Goal: Task Accomplishment & Management: Manage account settings

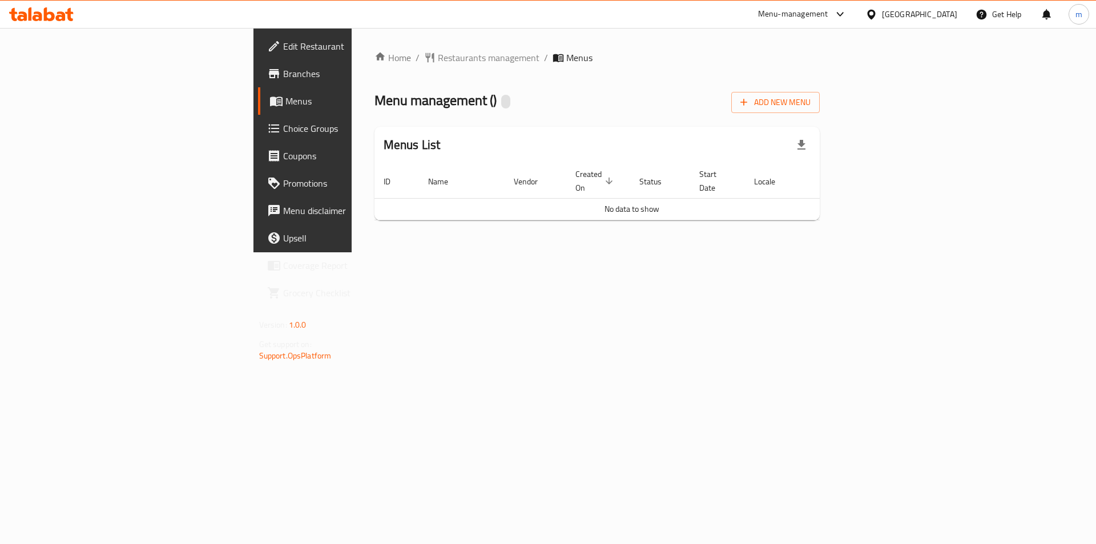
click at [820, 110] on button "Add New Menu" at bounding box center [775, 102] width 88 height 21
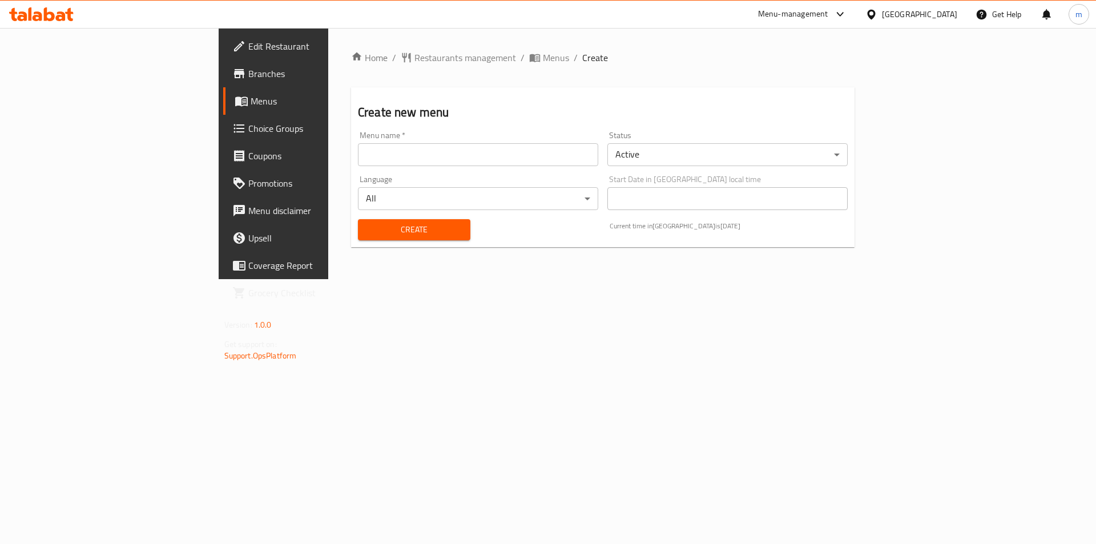
click at [358, 166] on input "text" at bounding box center [478, 154] width 240 height 23
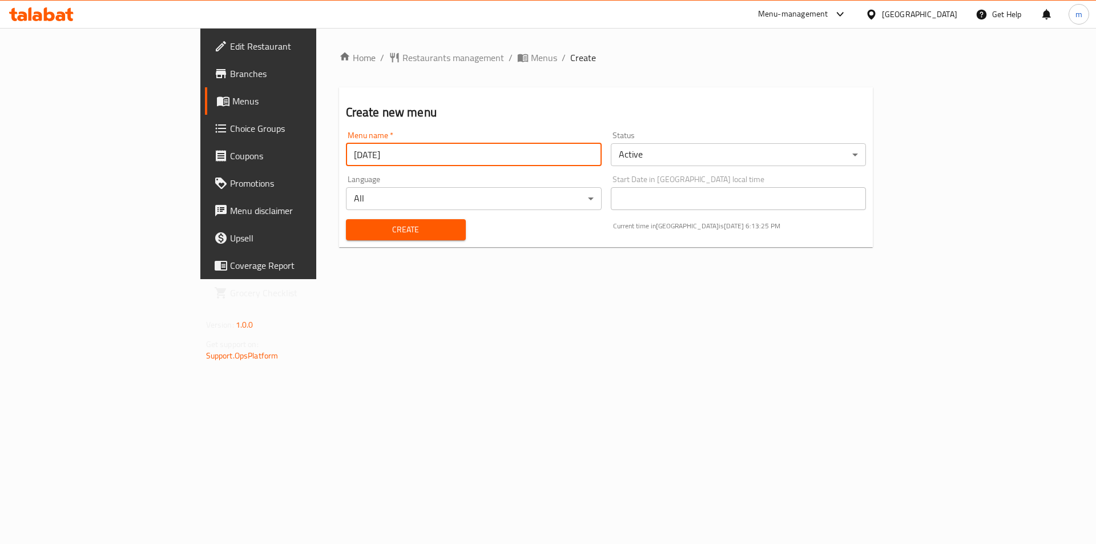
type input "[DATE]"
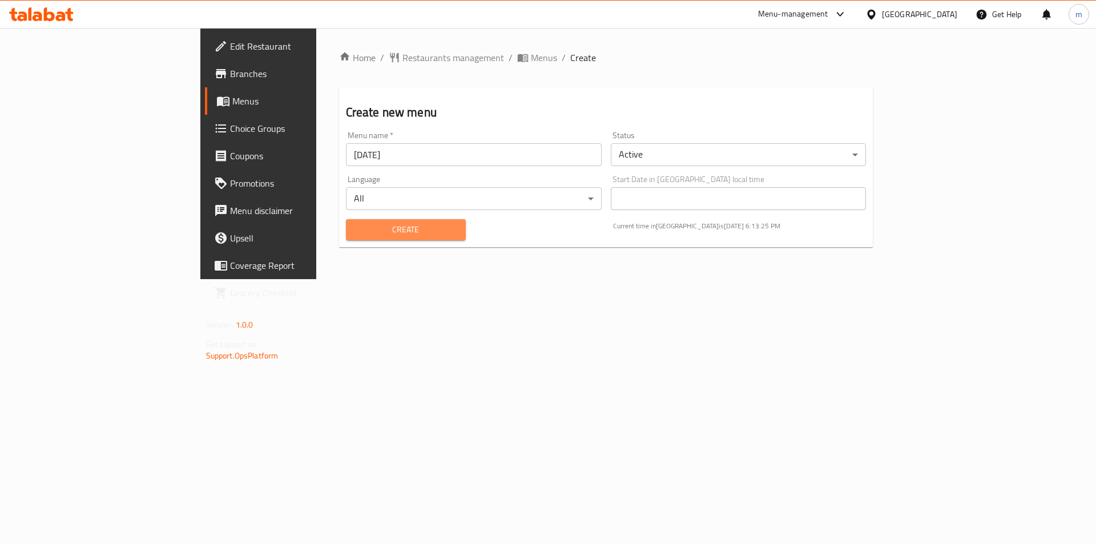
click at [355, 228] on span "Create" at bounding box center [406, 230] width 102 height 14
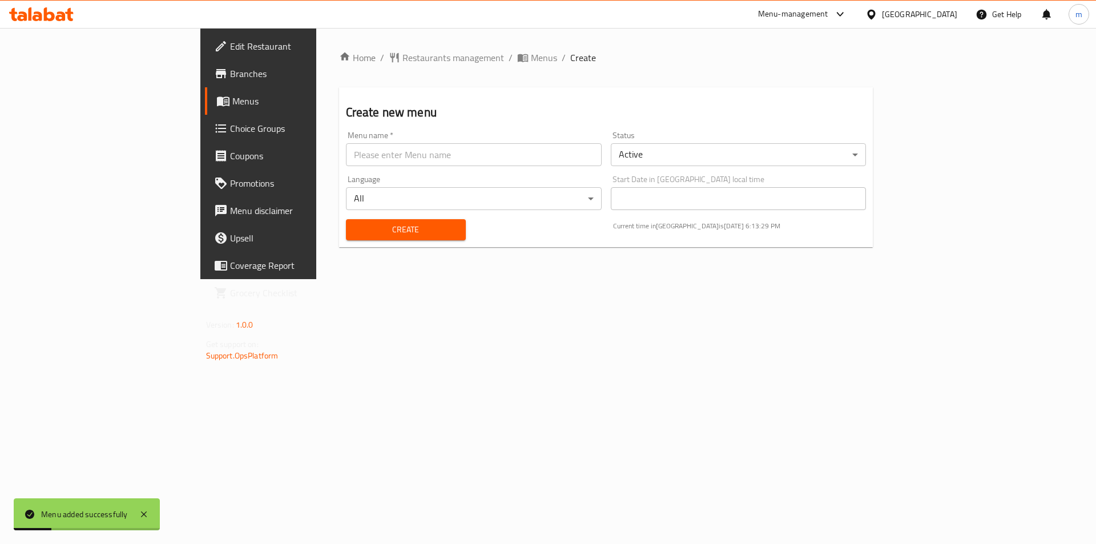
click at [205, 113] on link "Menus" at bounding box center [294, 100] width 179 height 27
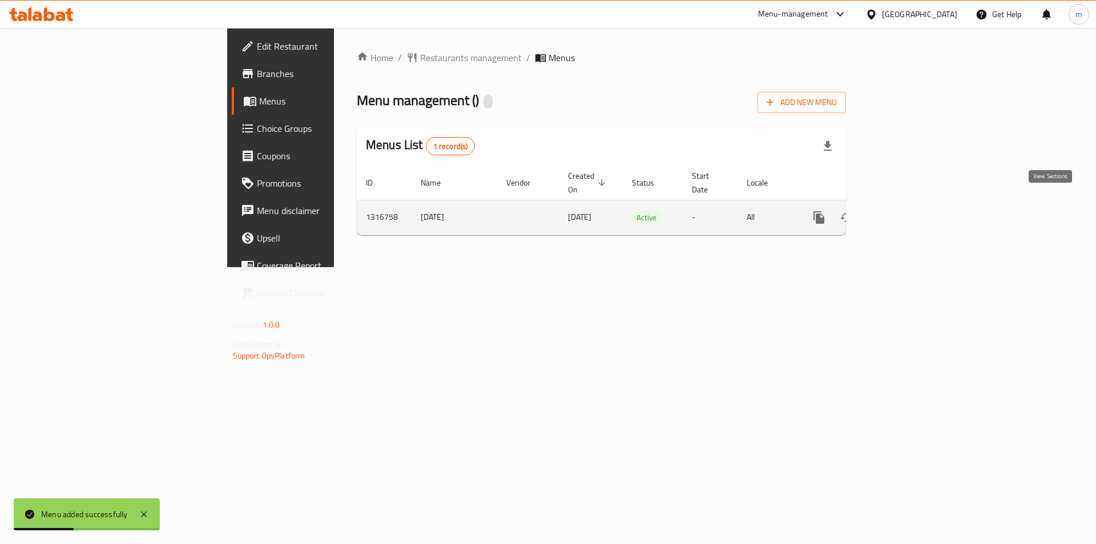
click at [908, 211] on icon "enhanced table" at bounding box center [901, 218] width 14 height 14
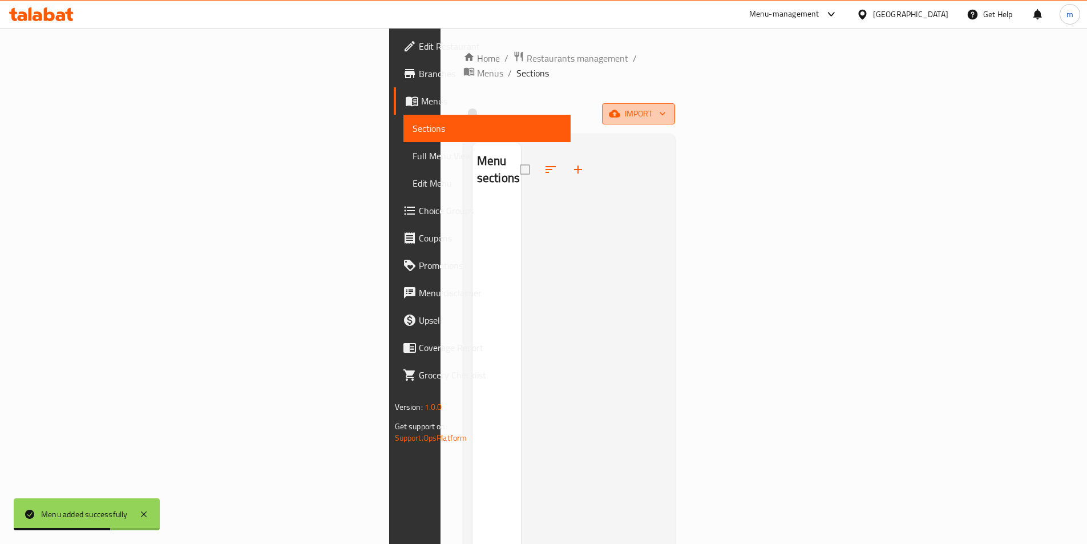
click at [666, 107] on span "import" at bounding box center [638, 114] width 55 height 14
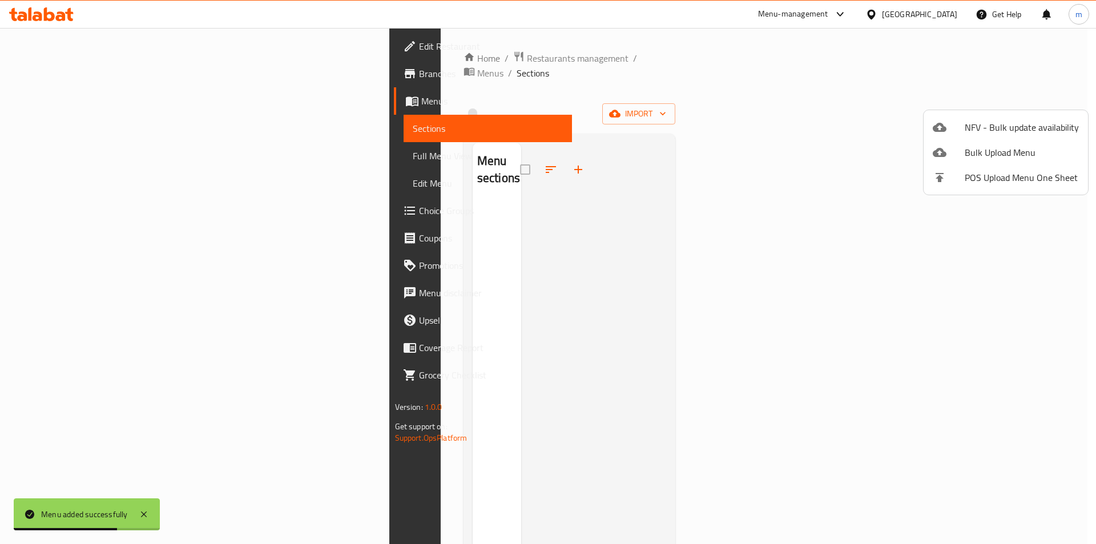
click at [942, 122] on icon at bounding box center [940, 127] width 14 height 14
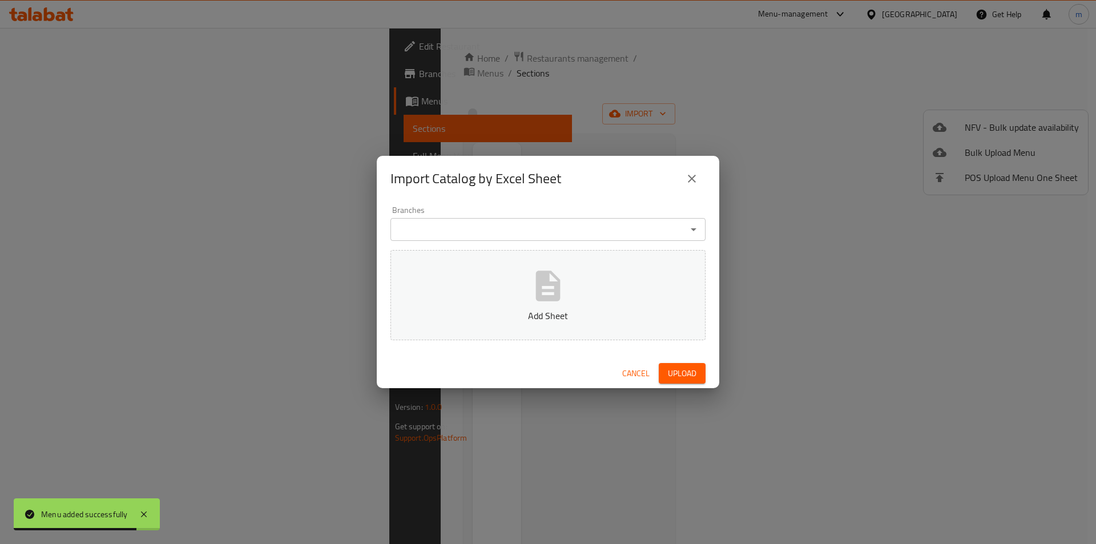
click at [688, 179] on icon "close" at bounding box center [692, 179] width 14 height 14
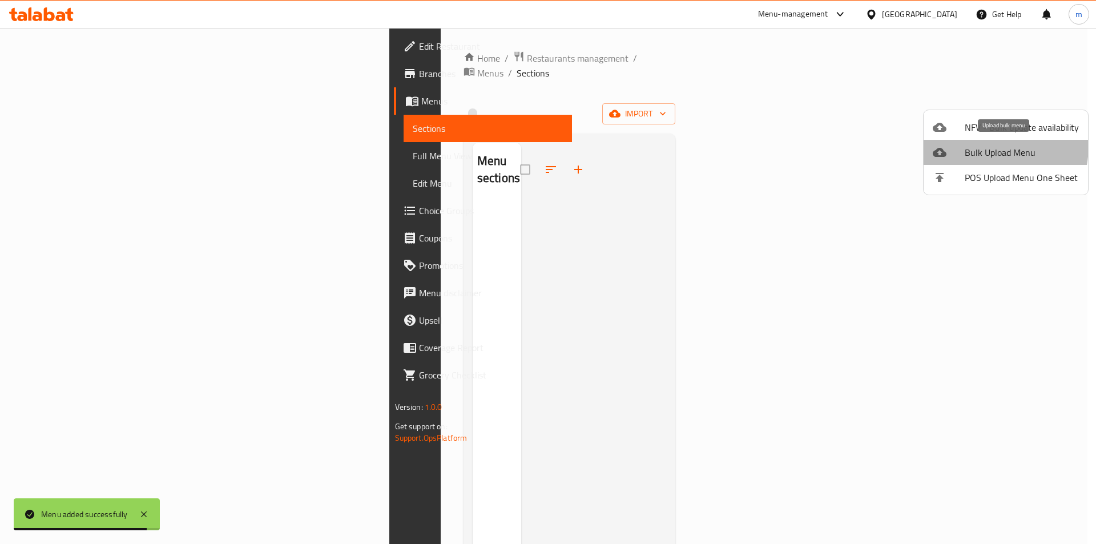
click at [961, 144] on li "Bulk Upload Menu" at bounding box center [1006, 152] width 164 height 25
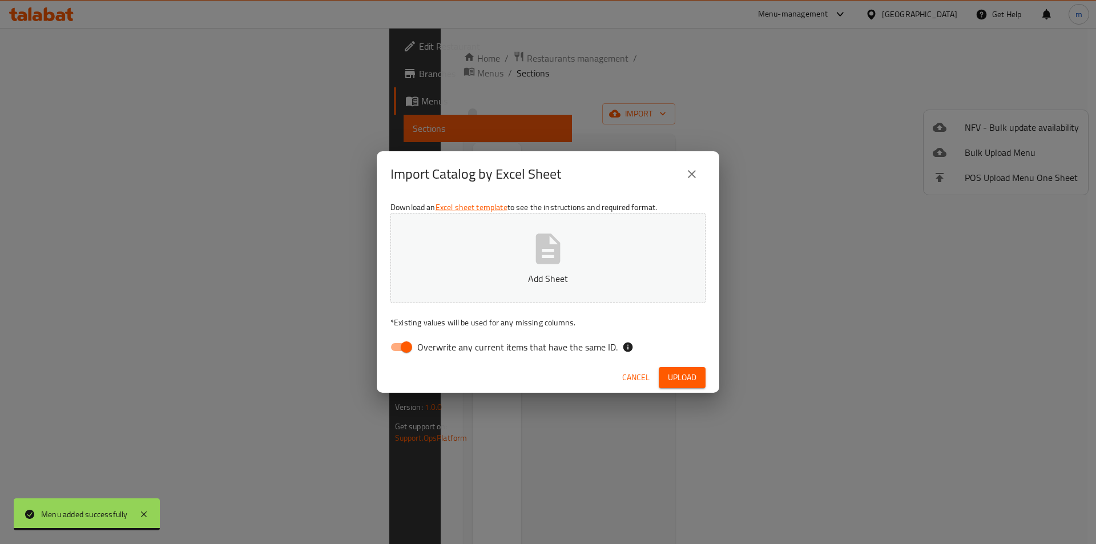
click at [408, 349] on input "Overwrite any current items that have the same ID." at bounding box center [406, 347] width 65 height 22
checkbox input "false"
click at [555, 240] on icon "button" at bounding box center [548, 248] width 25 height 30
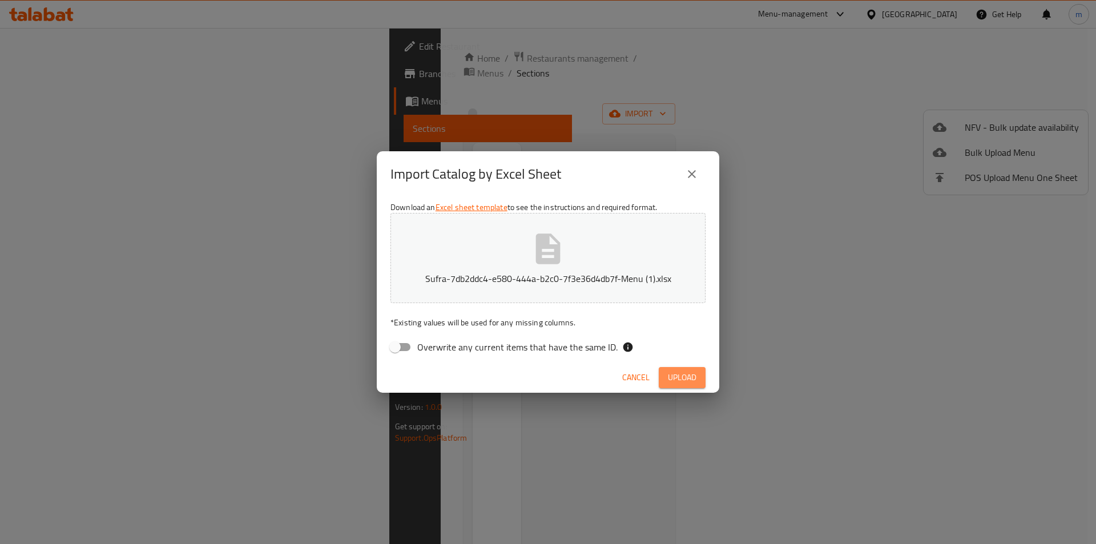
click at [679, 376] on span "Upload" at bounding box center [682, 377] width 29 height 14
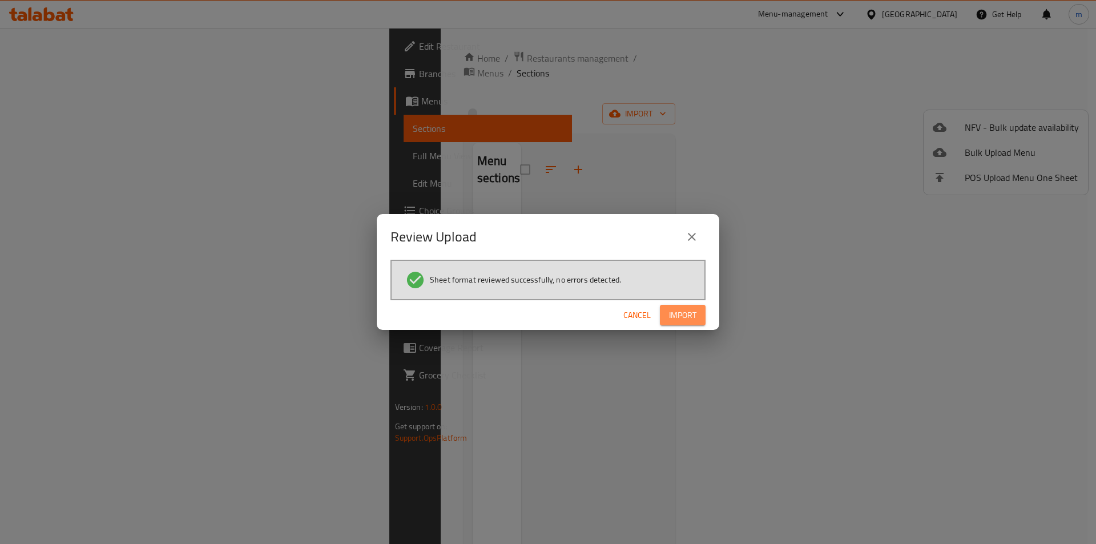
click at [676, 315] on span "Import" at bounding box center [682, 315] width 27 height 14
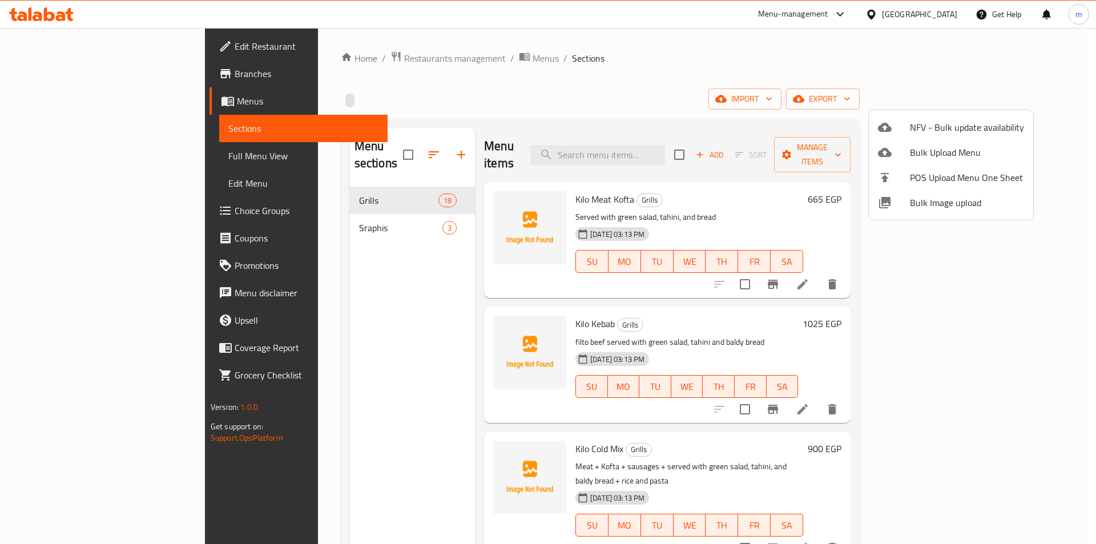
click at [87, 163] on div at bounding box center [548, 272] width 1096 height 544
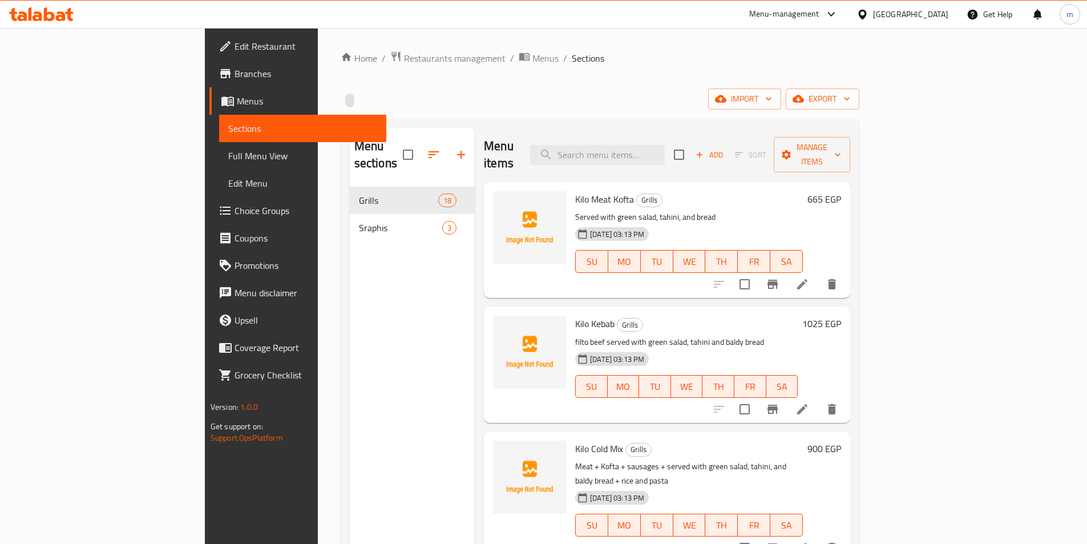
click at [219, 166] on link "Full Menu View" at bounding box center [302, 155] width 167 height 27
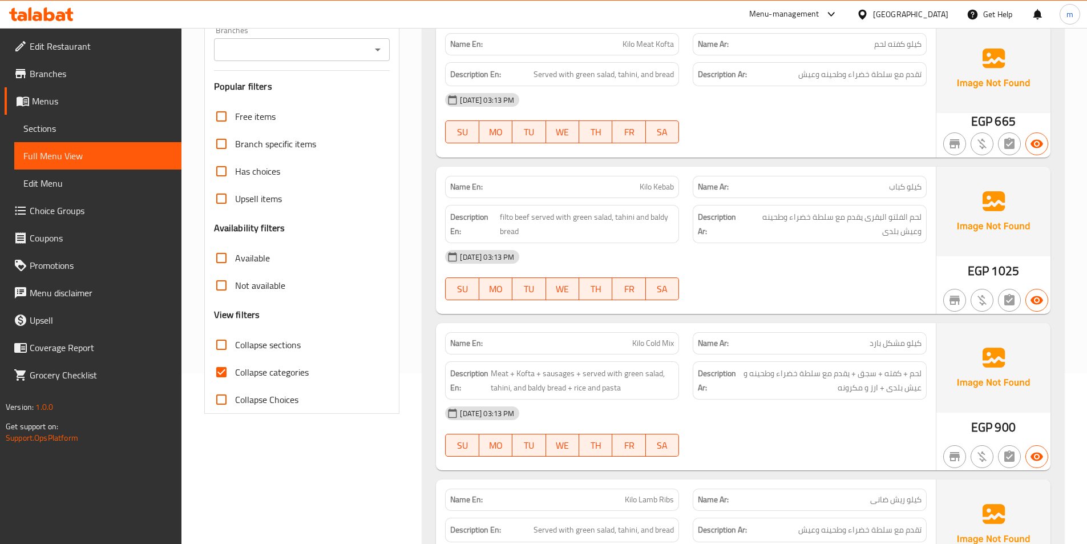
scroll to position [171, 0]
click at [251, 370] on span "Collapse categories" at bounding box center [272, 372] width 74 height 14
click at [235, 370] on input "Collapse categories" at bounding box center [221, 371] width 27 height 27
checkbox input "false"
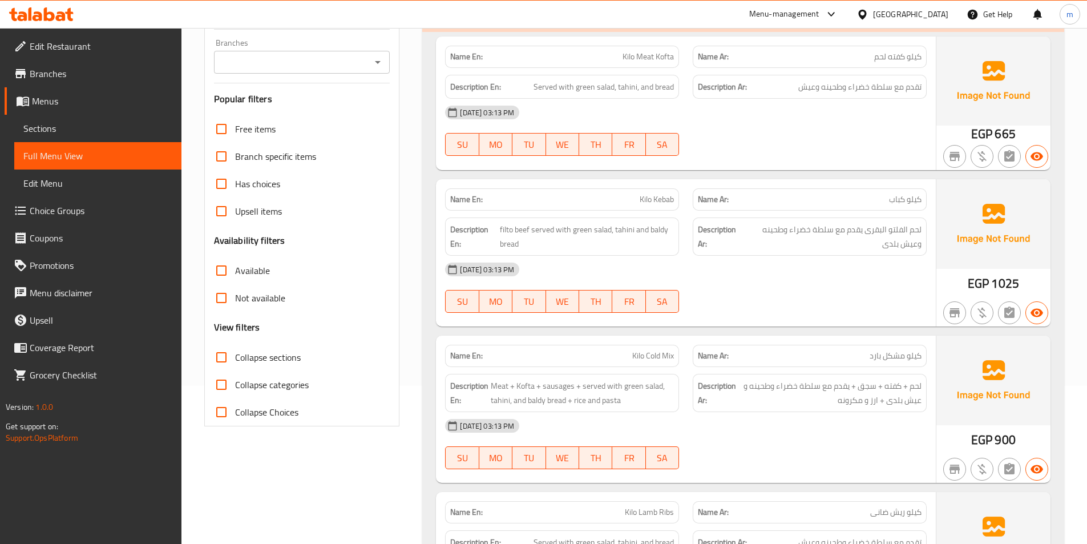
scroll to position [228, 0]
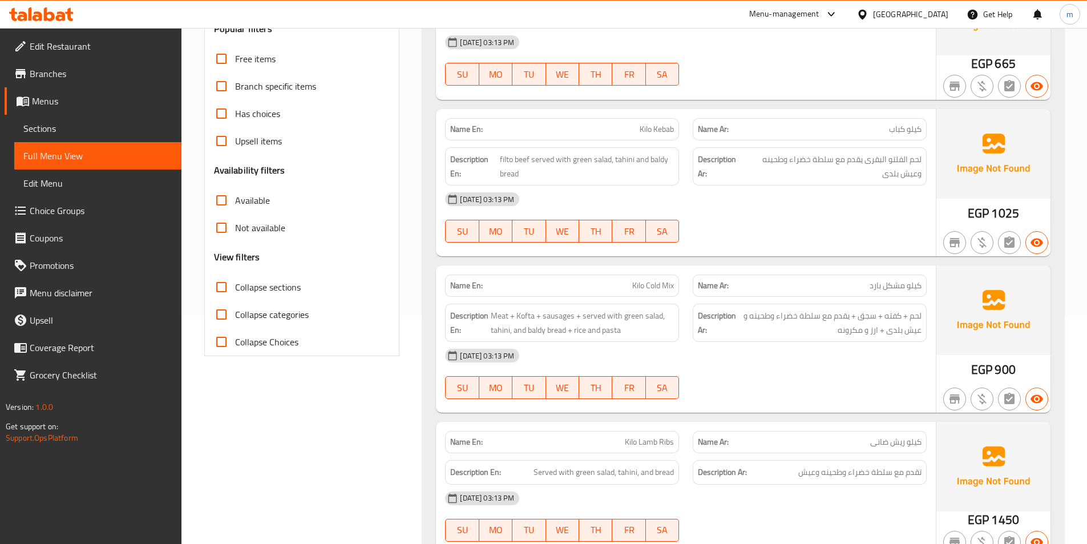
click at [83, 128] on span "Sections" at bounding box center [97, 129] width 149 height 14
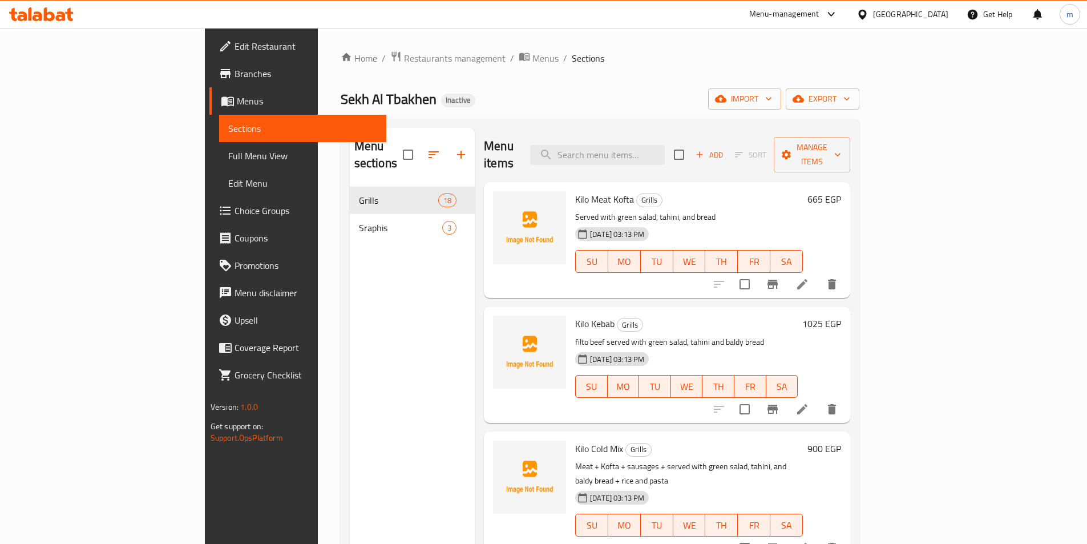
click at [427, 148] on icon "button" at bounding box center [434, 155] width 14 height 14
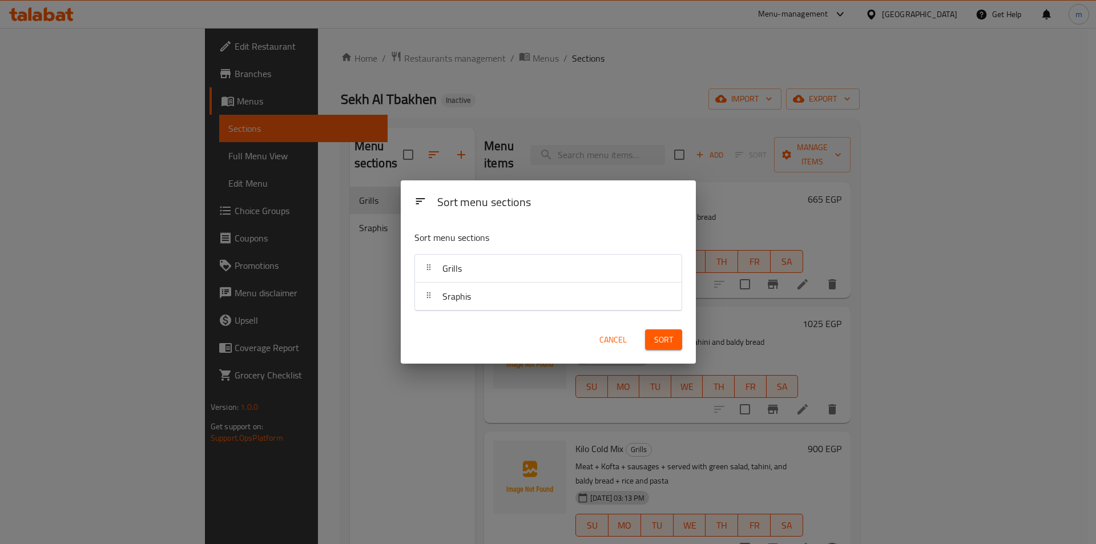
click at [356, 318] on div "Sort menu sections Sort menu sections Grills Sraphis Cancel Sort" at bounding box center [548, 272] width 1096 height 544
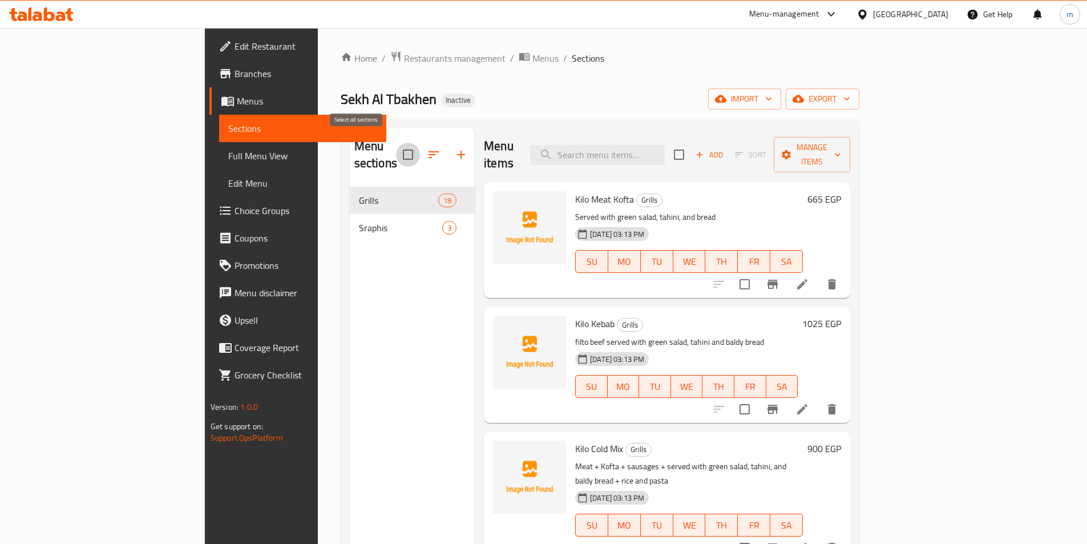
click at [396, 151] on input "checkbox" at bounding box center [408, 155] width 24 height 24
checkbox input "true"
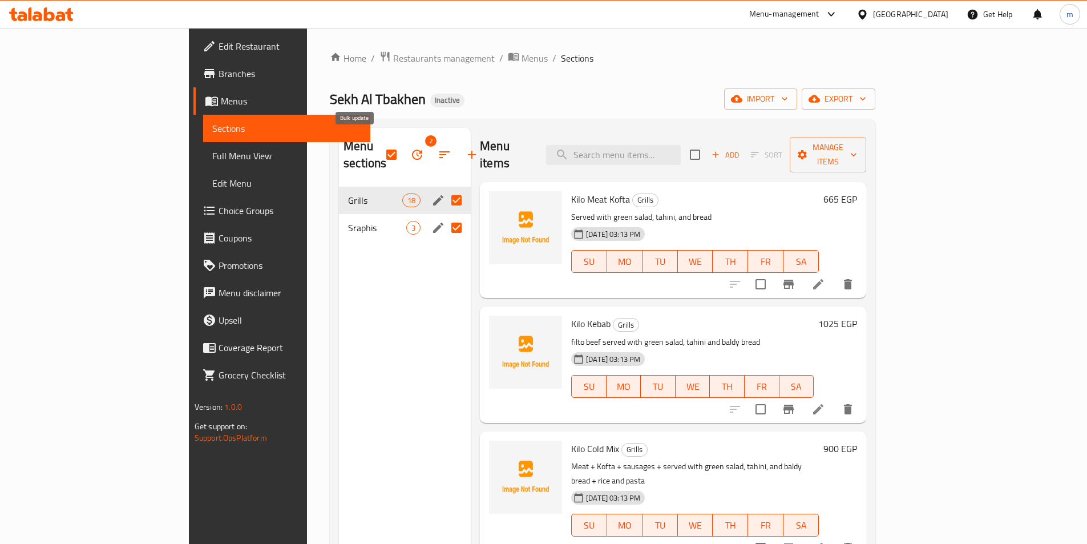
click at [412, 150] on icon "button" at bounding box center [417, 155] width 10 height 10
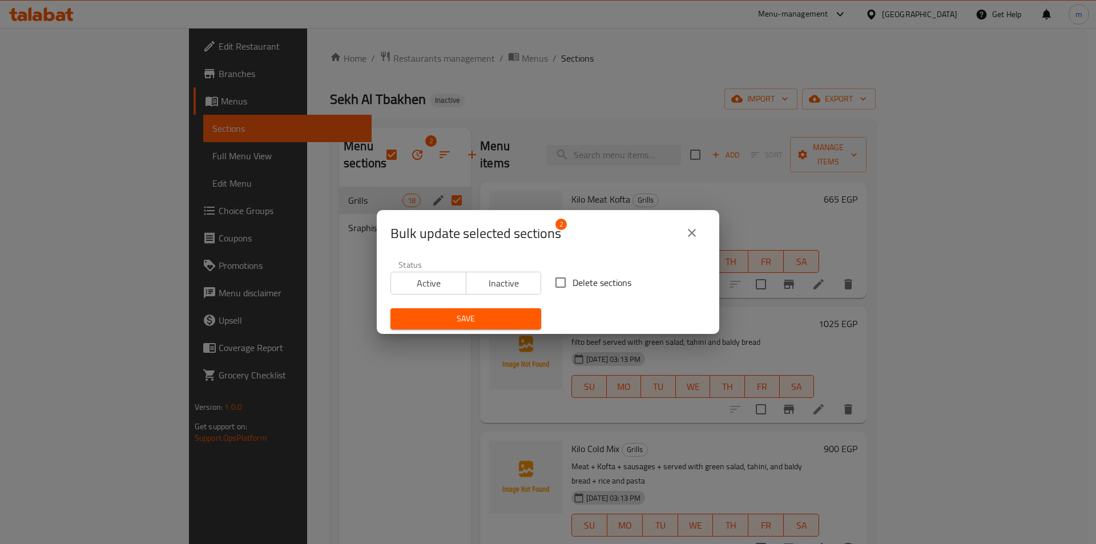
click at [573, 285] on span "Delete sections" at bounding box center [602, 283] width 59 height 14
click at [569, 285] on input "Delete sections" at bounding box center [561, 283] width 24 height 24
checkbox input "true"
click at [489, 318] on span "Save" at bounding box center [466, 319] width 132 height 14
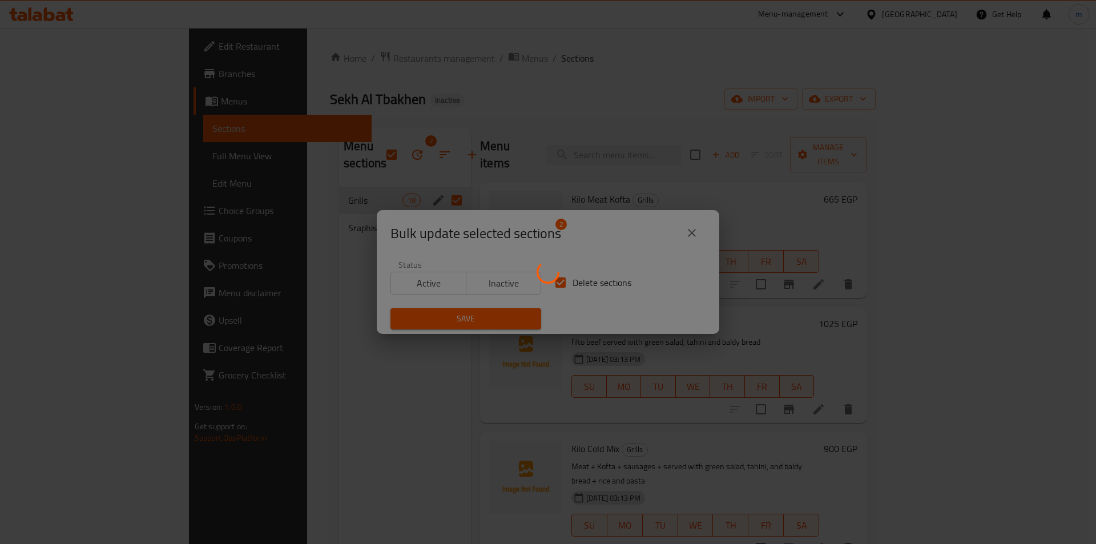
checkbox input "false"
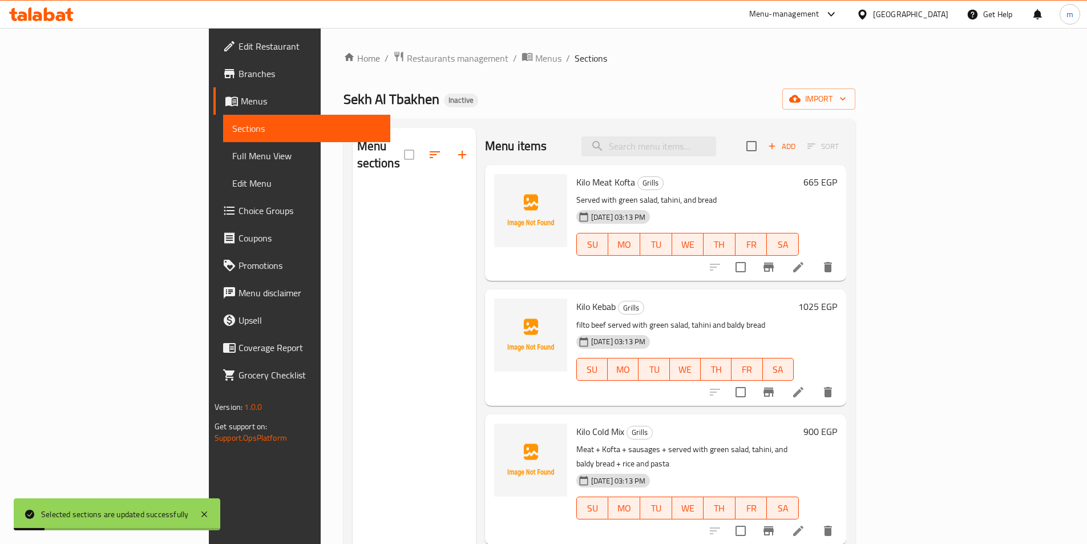
click at [834, 82] on div "Home / Restaurants management / Menus / Sections Sekh Al Tbakhen Inactive impor…" at bounding box center [600, 366] width 512 height 630
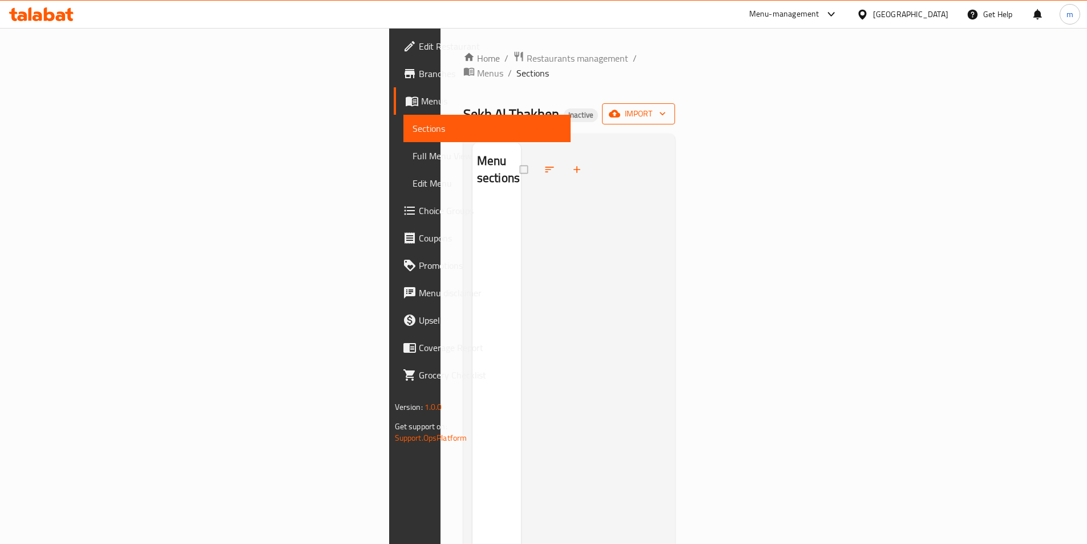
click at [666, 107] on span "import" at bounding box center [638, 114] width 55 height 14
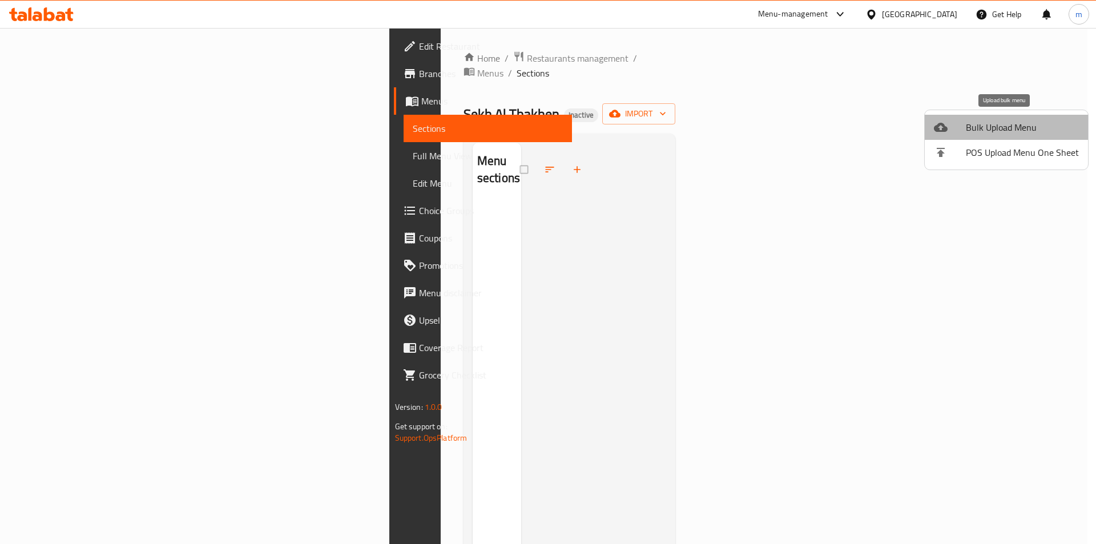
click at [1009, 125] on span "Bulk Upload Menu" at bounding box center [1022, 127] width 113 height 14
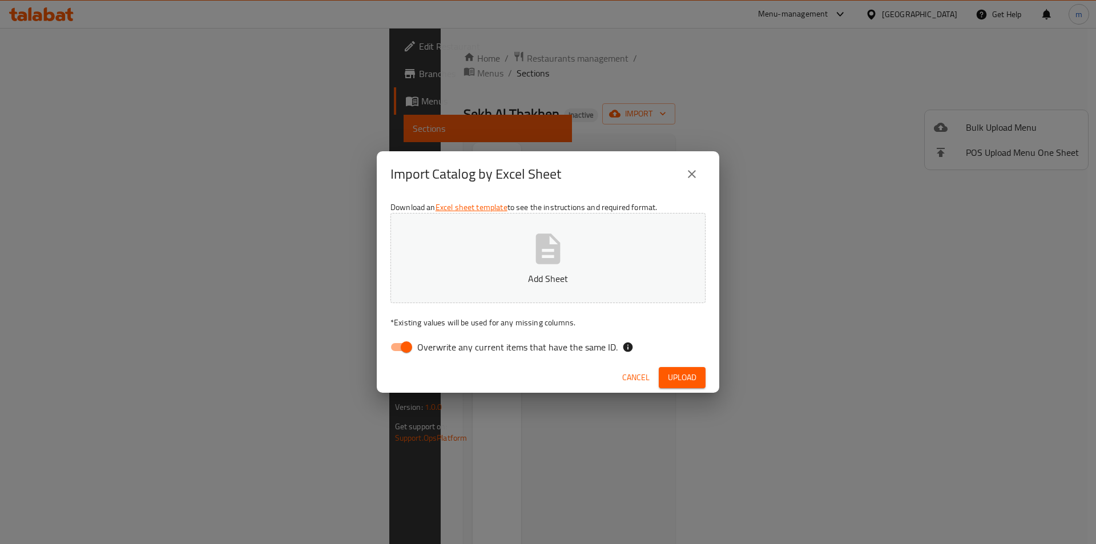
click at [409, 351] on input "Overwrite any current items that have the same ID." at bounding box center [406, 347] width 65 height 22
checkbox input "false"
click at [670, 221] on button "Add Sheet" at bounding box center [547, 258] width 315 height 90
click at [691, 376] on span "Upload" at bounding box center [682, 377] width 29 height 14
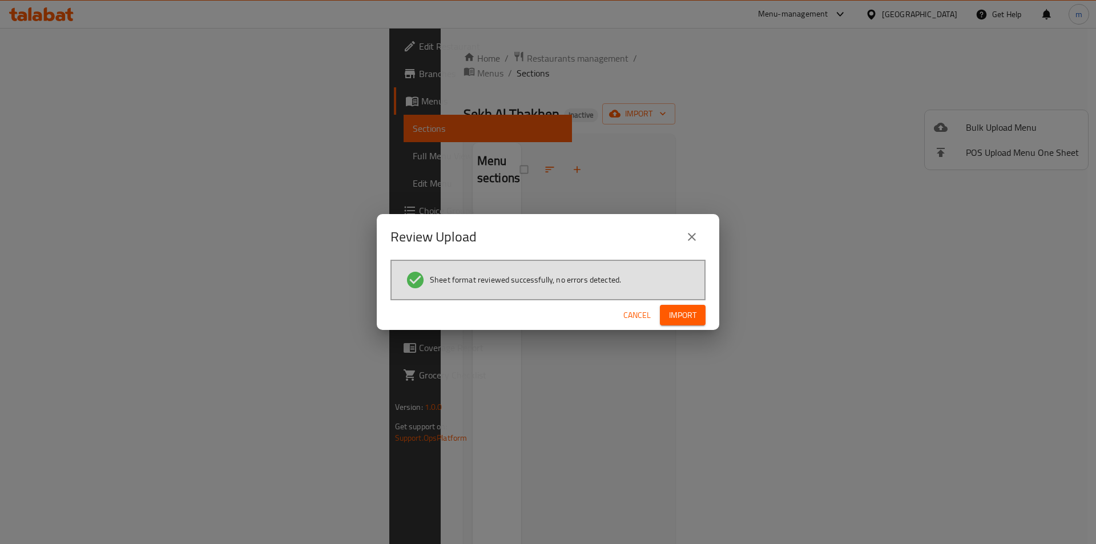
click at [686, 321] on span "Import" at bounding box center [682, 315] width 27 height 14
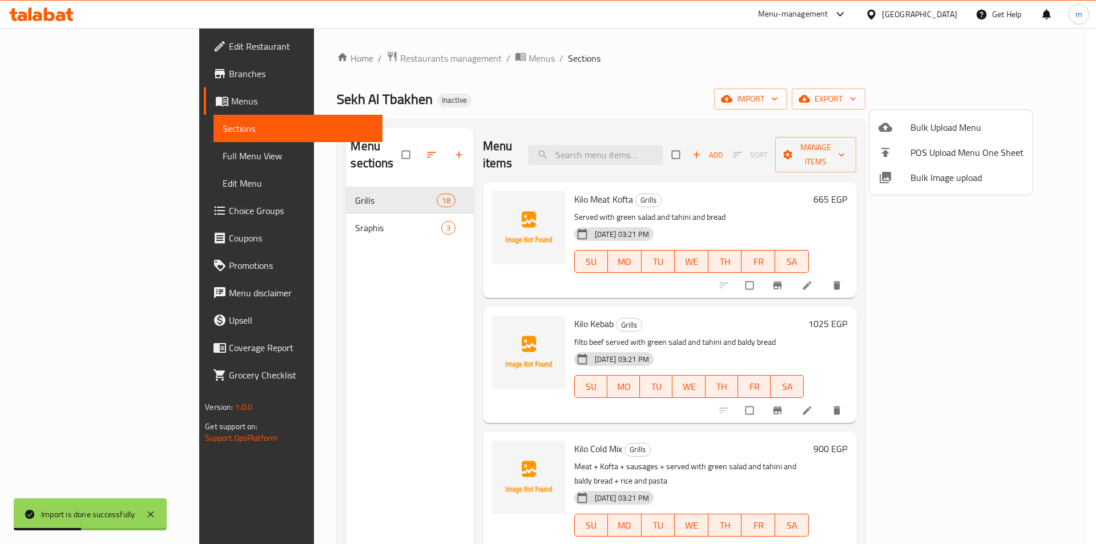
click at [90, 153] on div at bounding box center [548, 272] width 1096 height 544
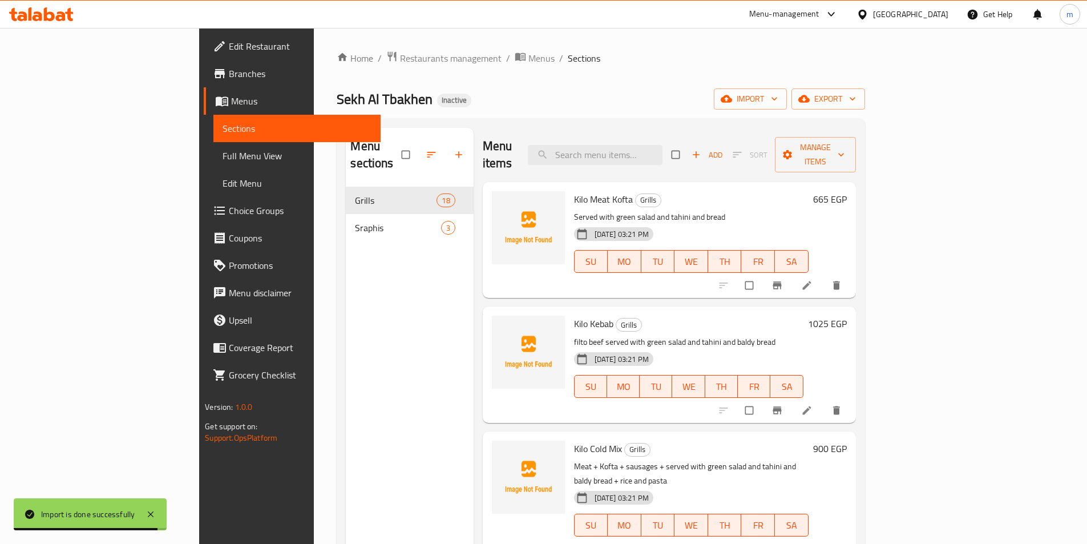
click at [223, 154] on span "Full Menu View" at bounding box center [297, 156] width 149 height 14
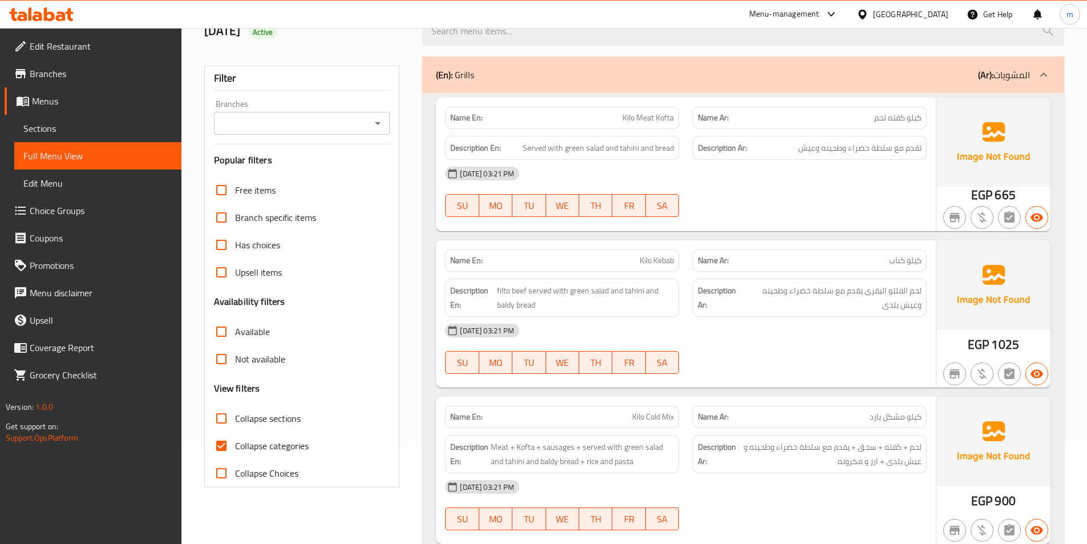
scroll to position [114, 0]
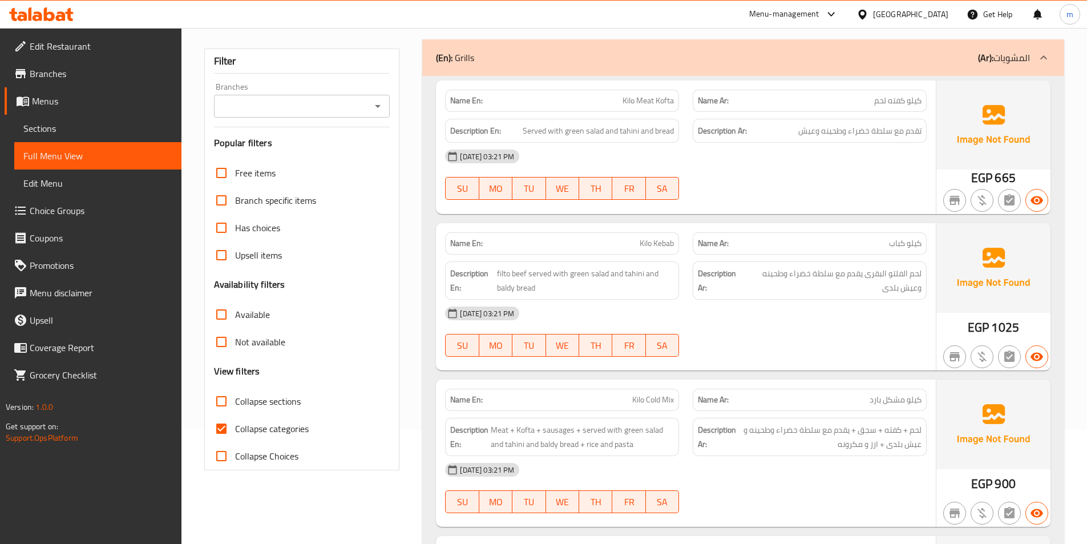
click at [299, 432] on span "Collapse categories" at bounding box center [272, 429] width 74 height 14
click at [235, 432] on input "Collapse categories" at bounding box center [221, 428] width 27 height 27
checkbox input "false"
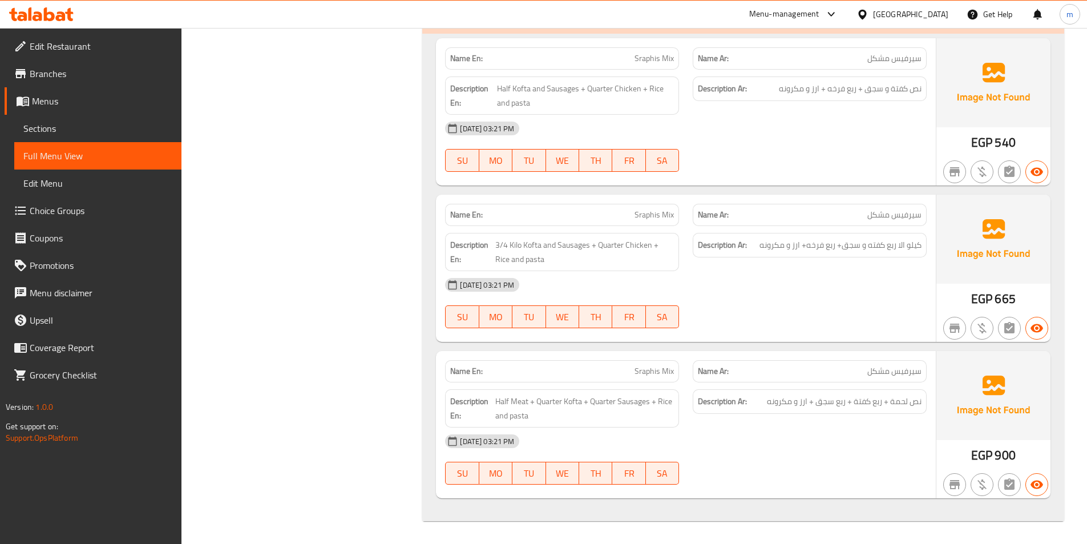
scroll to position [2776, 0]
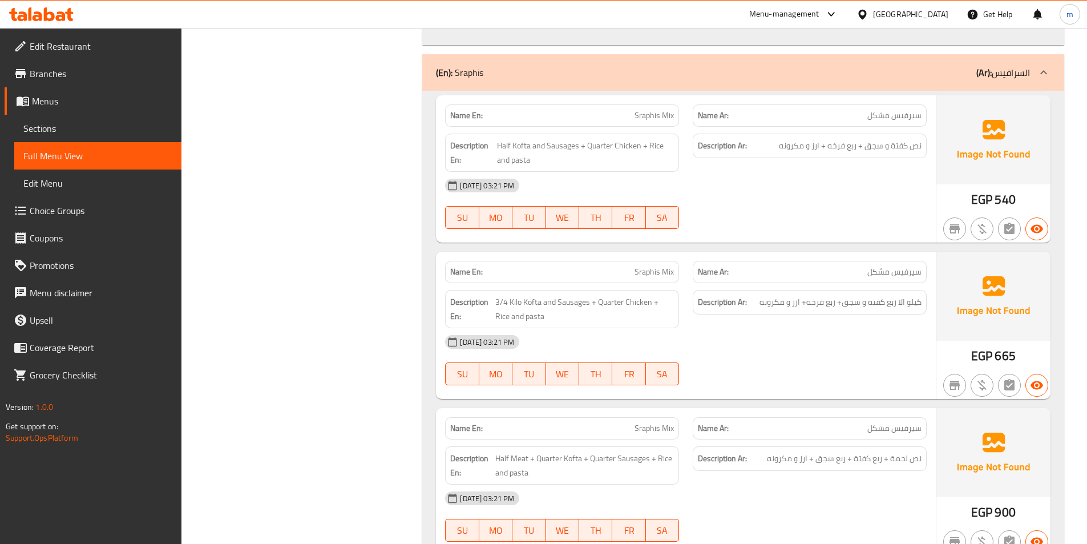
click at [646, 272] on span "Sraphis Mix" at bounding box center [654, 272] width 39 height 12
copy span "Sraphis"
click at [918, 282] on div "Name Ar: سيرفيس مشکل" at bounding box center [810, 272] width 234 height 22
click at [911, 276] on span "سيرفيس مشکل" at bounding box center [895, 272] width 54 height 12
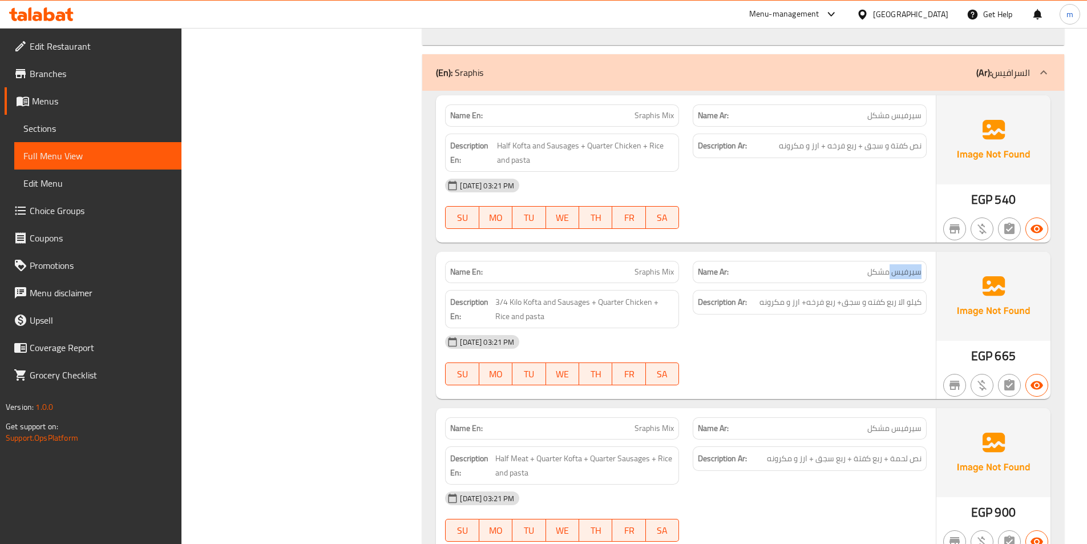
click at [911, 276] on span "سيرفيس مشکل" at bounding box center [895, 272] width 54 height 12
copy span "سيرفيس"
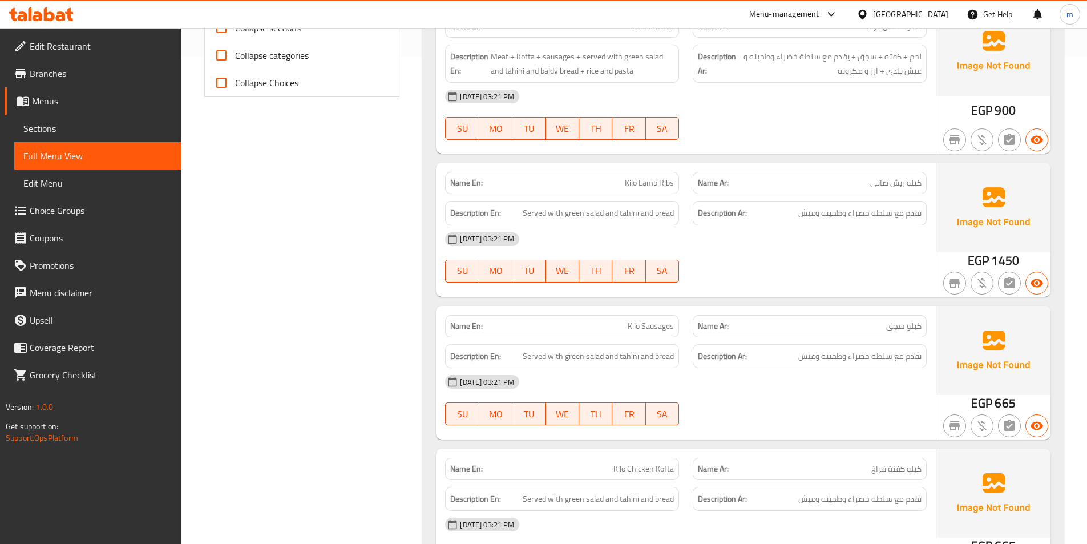
scroll to position [0, 0]
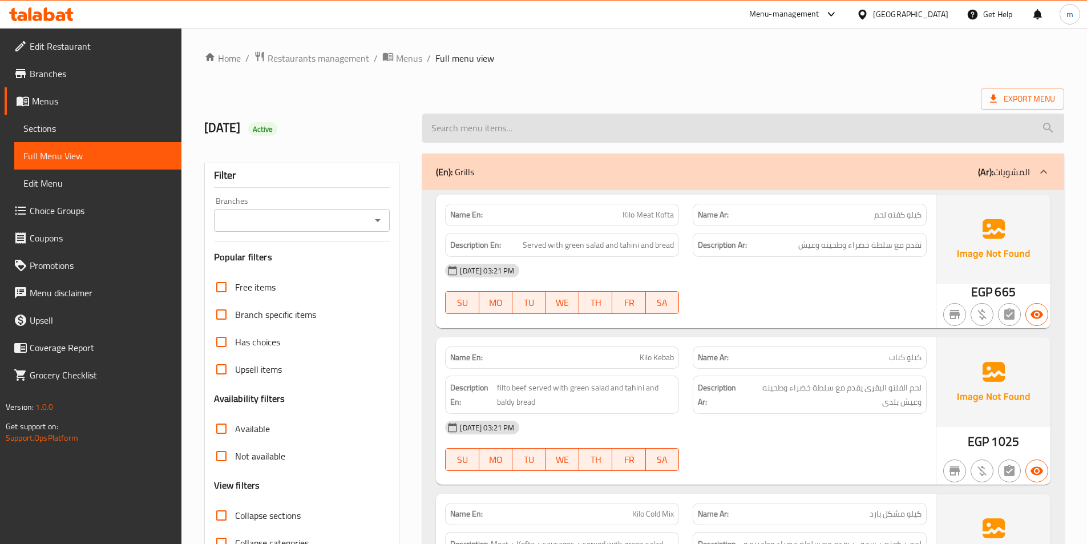
click at [813, 135] on input "search" at bounding box center [743, 128] width 642 height 29
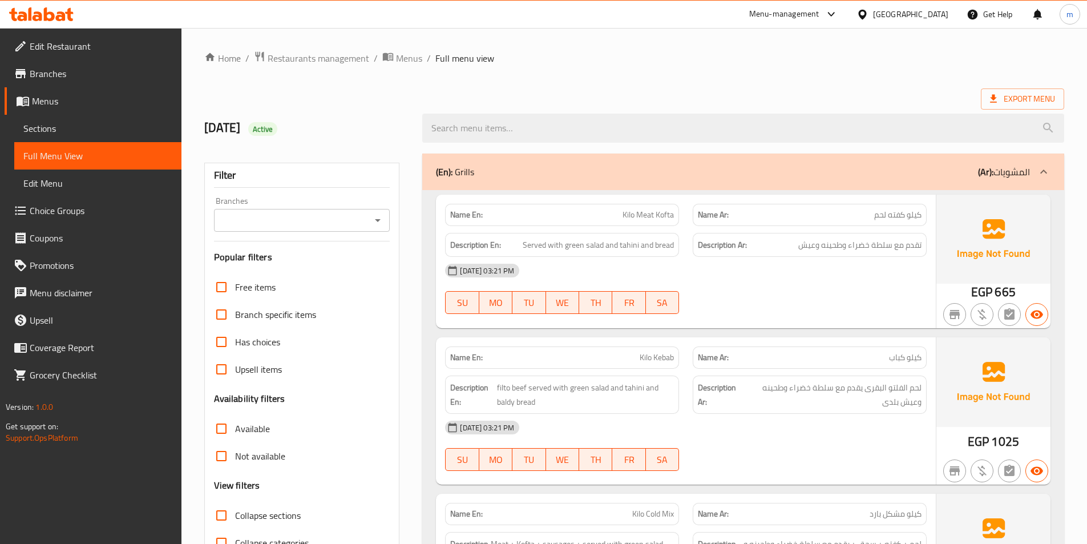
click at [709, 91] on div "Export Menu" at bounding box center [634, 98] width 860 height 21
click at [901, 220] on span "كيلو كفته لحم" at bounding box center [897, 215] width 47 height 12
click at [642, 216] on span "Kilo Meat Kofta" at bounding box center [648, 215] width 51 height 12
click at [640, 216] on span "Kilo Meat Kofta" at bounding box center [648, 215] width 51 height 12
click at [592, 251] on span "Served with green salad and tahini and bread" at bounding box center [598, 245] width 151 height 14
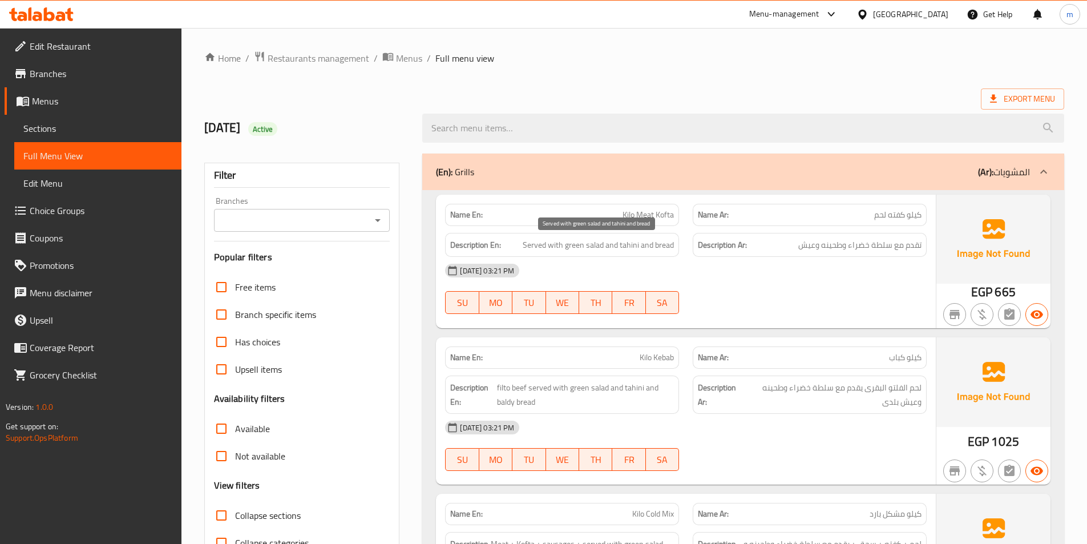
click at [604, 249] on span "Served with green salad and tahini and bread" at bounding box center [598, 245] width 151 height 14
click at [668, 252] on div "Description En: Served with green salad and tahini and bread" at bounding box center [562, 245] width 234 height 25
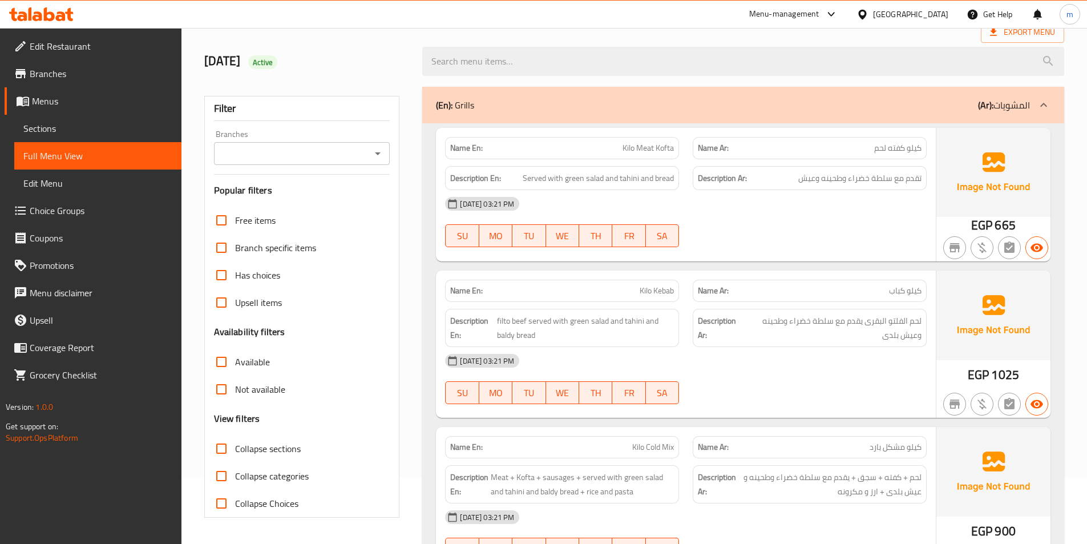
scroll to position [114, 0]
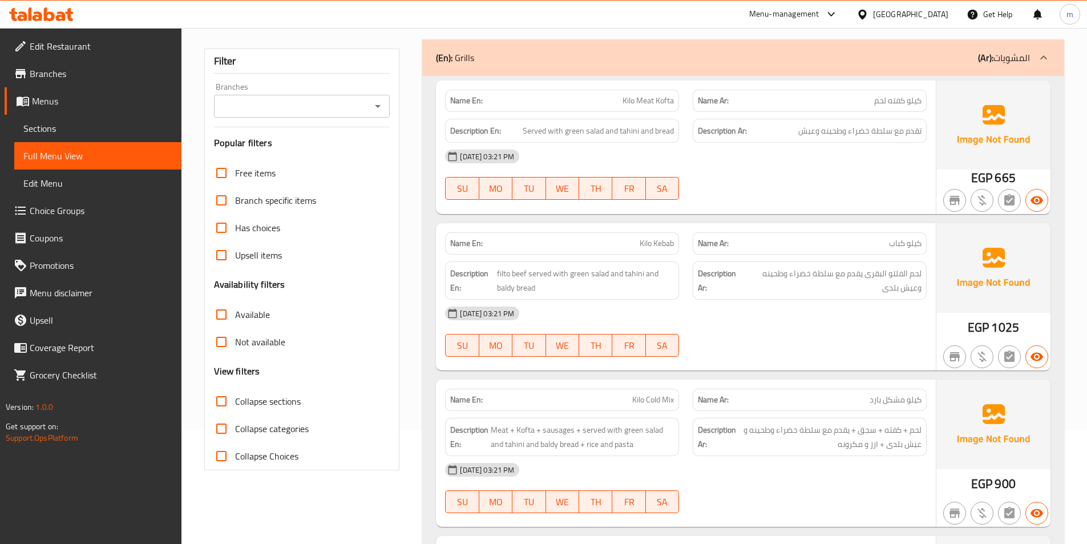
click at [892, 241] on span "كيلو كباب" at bounding box center [905, 243] width 33 height 12
click at [651, 234] on div "Name En: Kilo Kebab" at bounding box center [562, 243] width 234 height 22
click at [505, 276] on span "filto beef served with green salad and tahini and baldy bread" at bounding box center [585, 281] width 177 height 28
click at [679, 287] on div "Description En: filto beef served with green salad and tahini and baldy bread" at bounding box center [562, 280] width 234 height 38
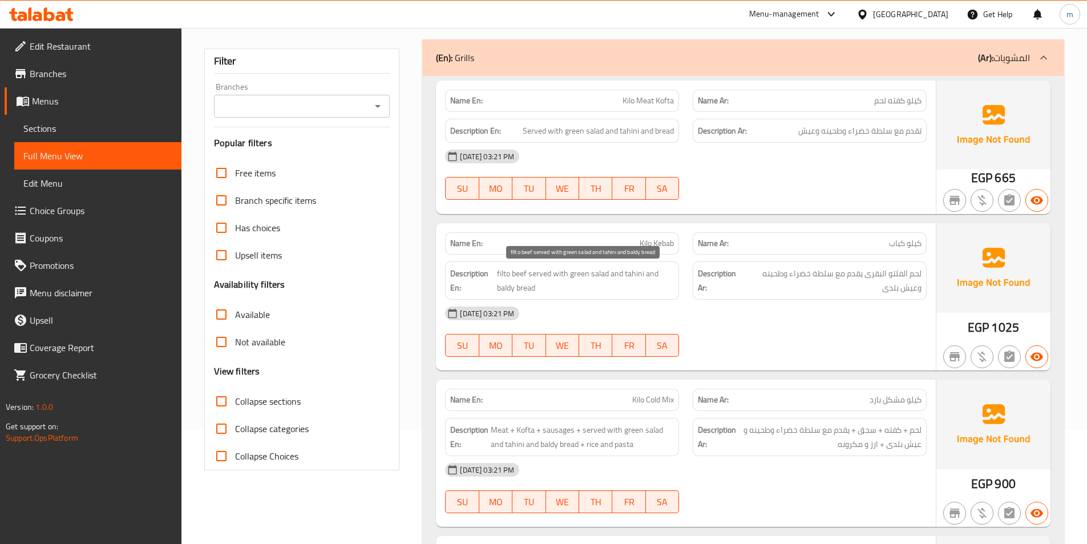
click at [600, 280] on span "filto beef served with green salad and tahini and baldy bread" at bounding box center [585, 281] width 177 height 28
click at [513, 287] on span "filto beef served with green salad and tahini and baldy bread" at bounding box center [585, 281] width 177 height 28
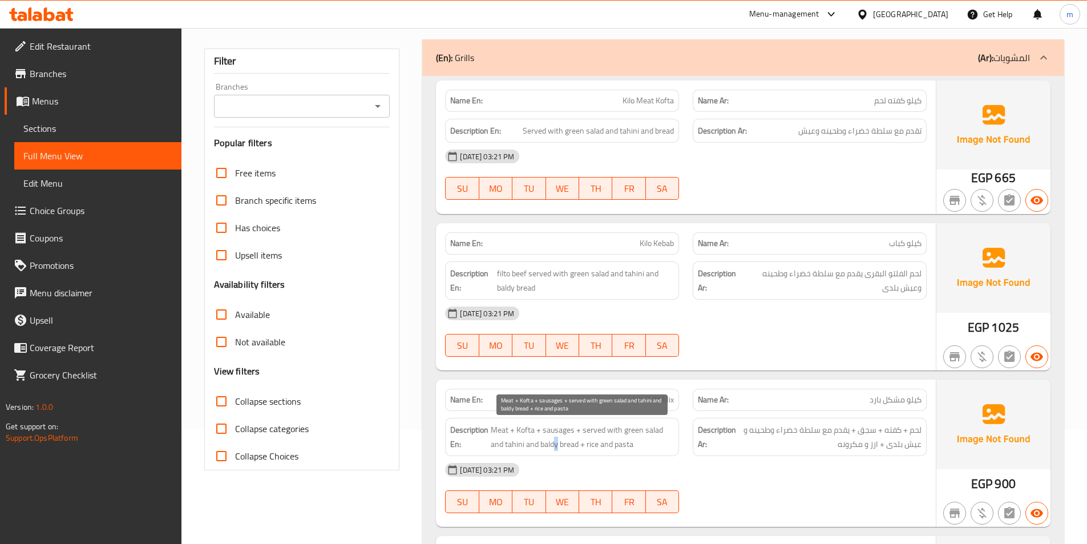
drag, startPoint x: 555, startPoint y: 447, endPoint x: 574, endPoint y: 439, distance: 20.5
click at [557, 447] on span "Meat + Kofta + sausages + served with green salad and tahini and baldy bread + …" at bounding box center [582, 437] width 183 height 28
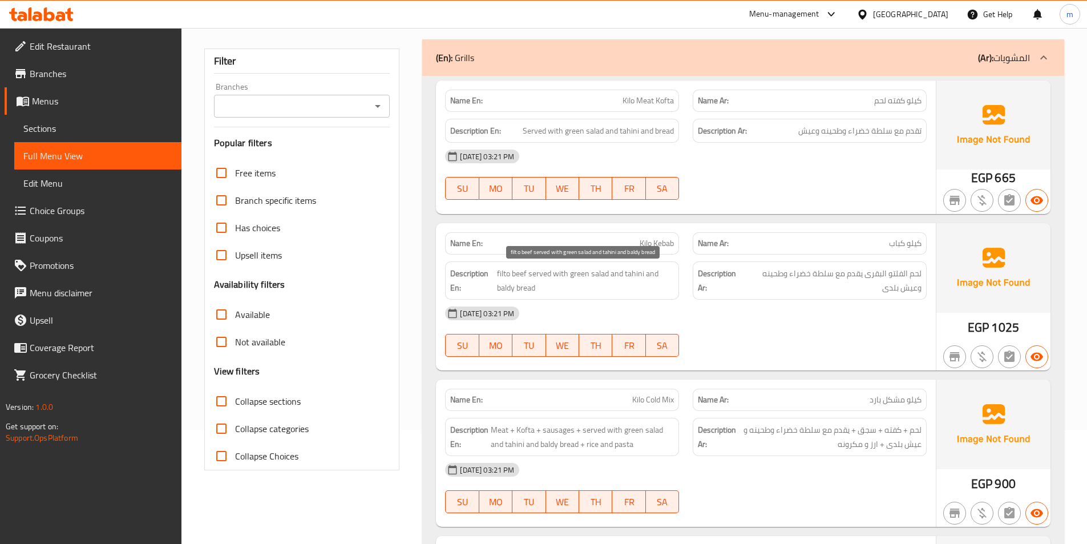
click at [511, 288] on span "filto beef served with green salad and tahini and baldy bread" at bounding box center [585, 281] width 177 height 28
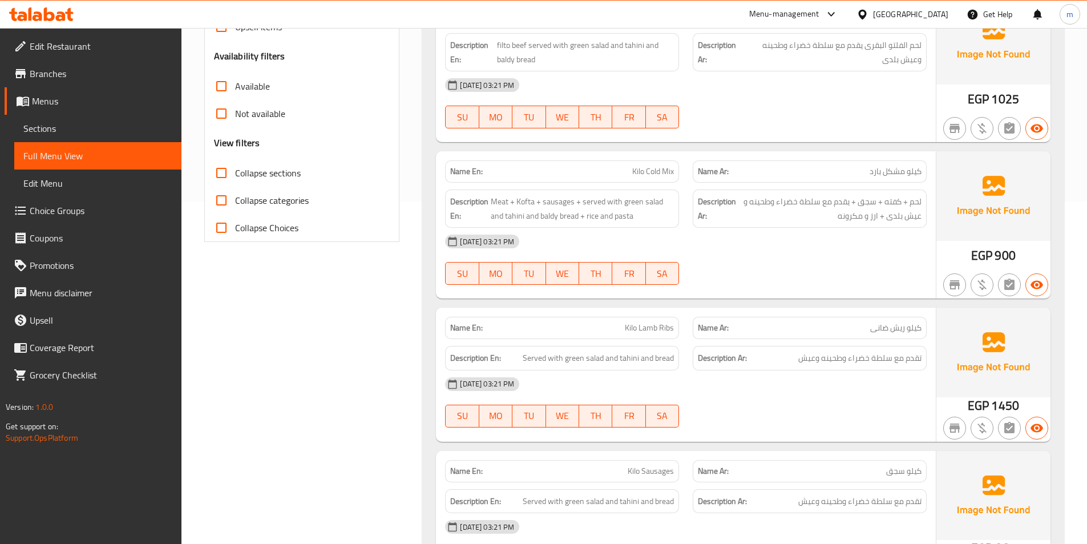
scroll to position [400, 0]
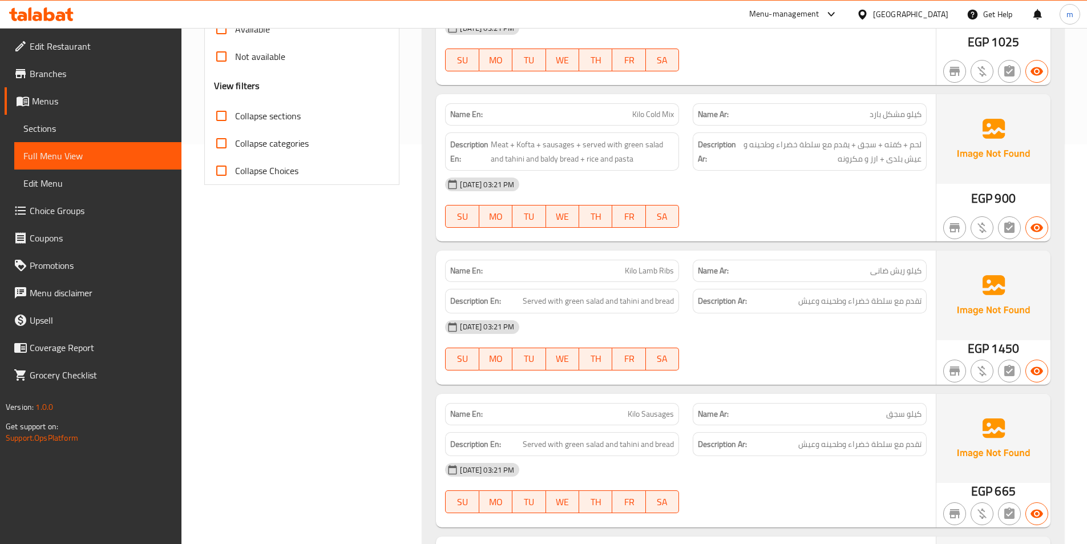
click at [646, 265] on span "Kilo Lamb Ribs" at bounding box center [649, 271] width 49 height 12
click at [830, 265] on p "Name Ar: کیلو ریش ضانی" at bounding box center [810, 271] width 224 height 12
click at [603, 306] on span "Served with green salad and tahini and bread" at bounding box center [598, 301] width 151 height 14
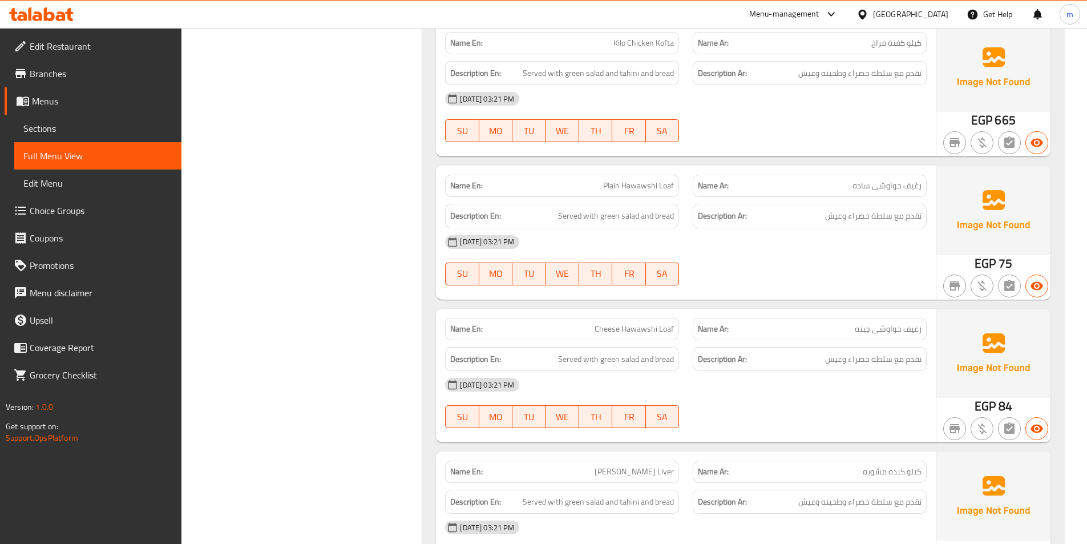
scroll to position [970, 0]
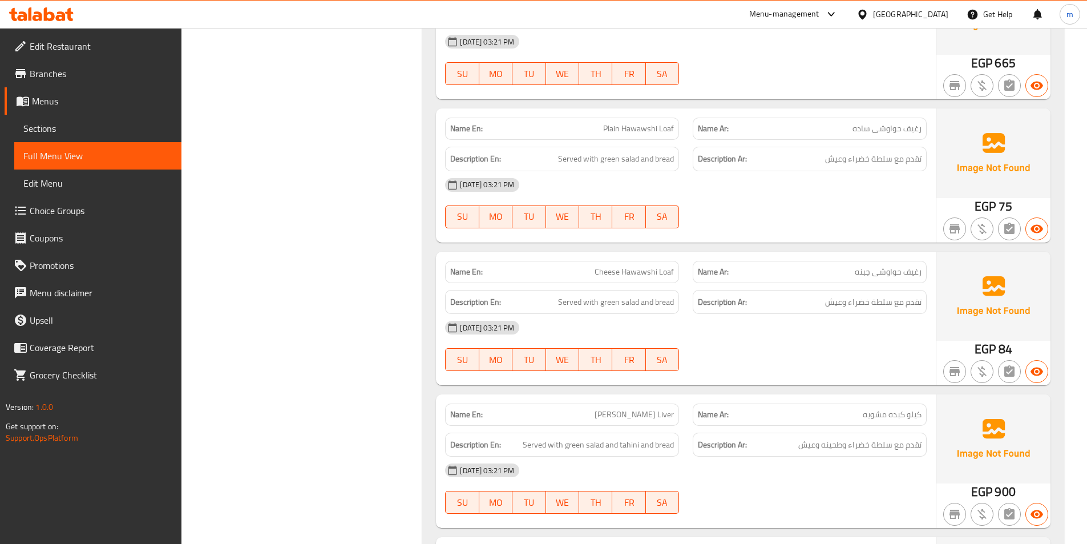
click at [650, 131] on span "Plain Hawawshi Loaf" at bounding box center [638, 129] width 71 height 12
click at [811, 168] on div "Description Ar: تقدم مع سلطة خضراء وعيش" at bounding box center [810, 159] width 234 height 25
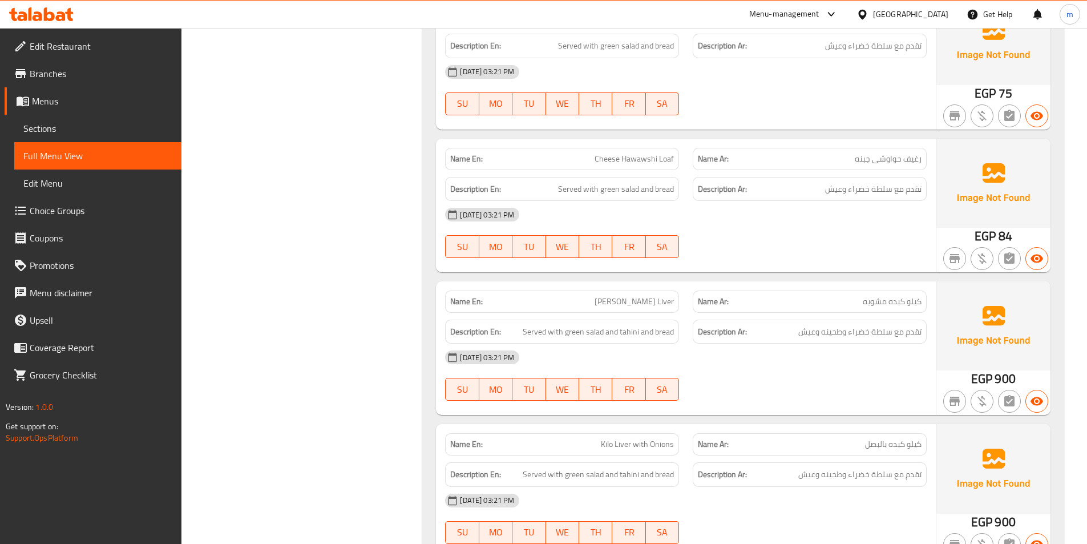
scroll to position [1084, 0]
click at [889, 159] on span "رغيف حواوشى جبنه" at bounding box center [888, 158] width 67 height 12
click at [595, 159] on p "Name En: Cheese Hawawshi Loaf" at bounding box center [562, 158] width 224 height 12
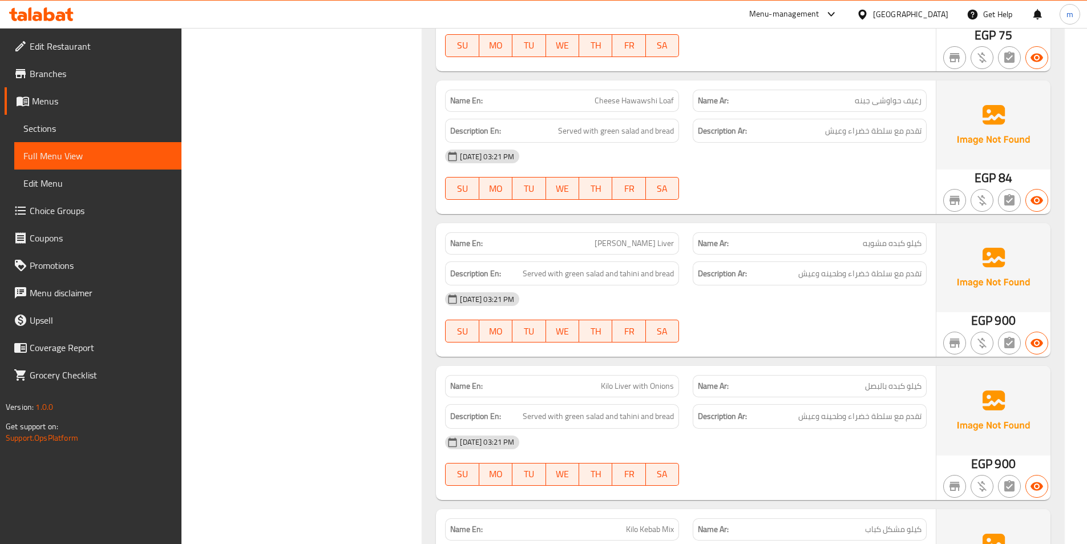
click at [645, 247] on span "[PERSON_NAME] Liver" at bounding box center [634, 243] width 79 height 12
click at [882, 245] on span "كيلو كبده مشويه" at bounding box center [892, 243] width 59 height 12
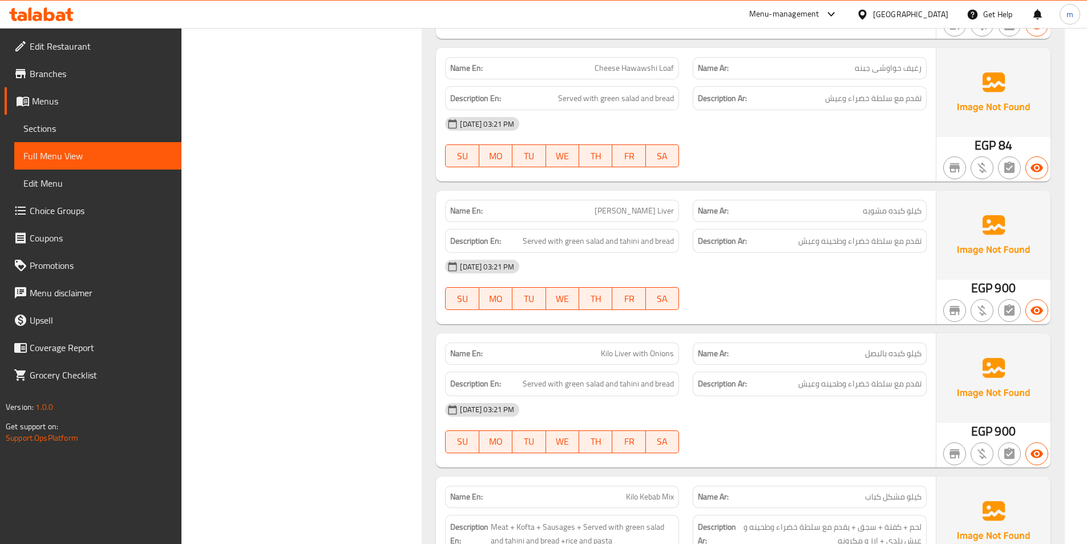
scroll to position [1256, 0]
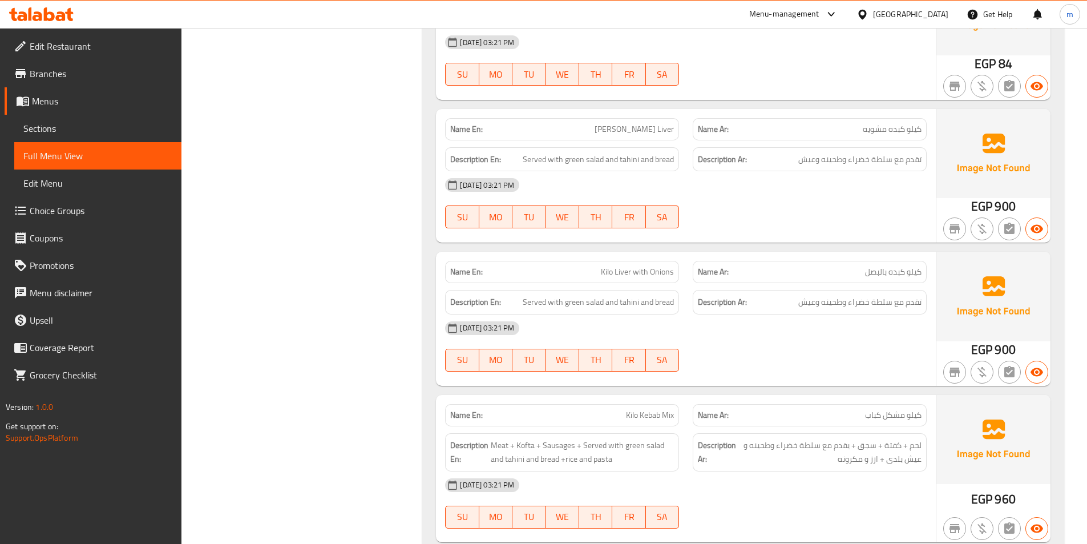
click at [887, 269] on span "كيلو كبده بالبصل" at bounding box center [893, 272] width 57 height 12
click at [629, 268] on span "Kilo Liver with Onions" at bounding box center [637, 272] width 73 height 12
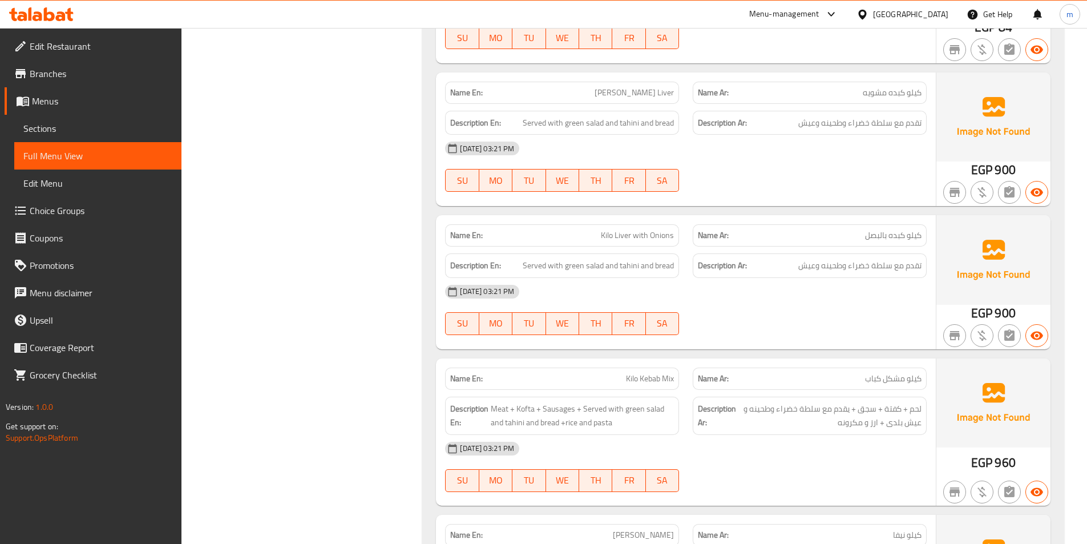
scroll to position [1313, 0]
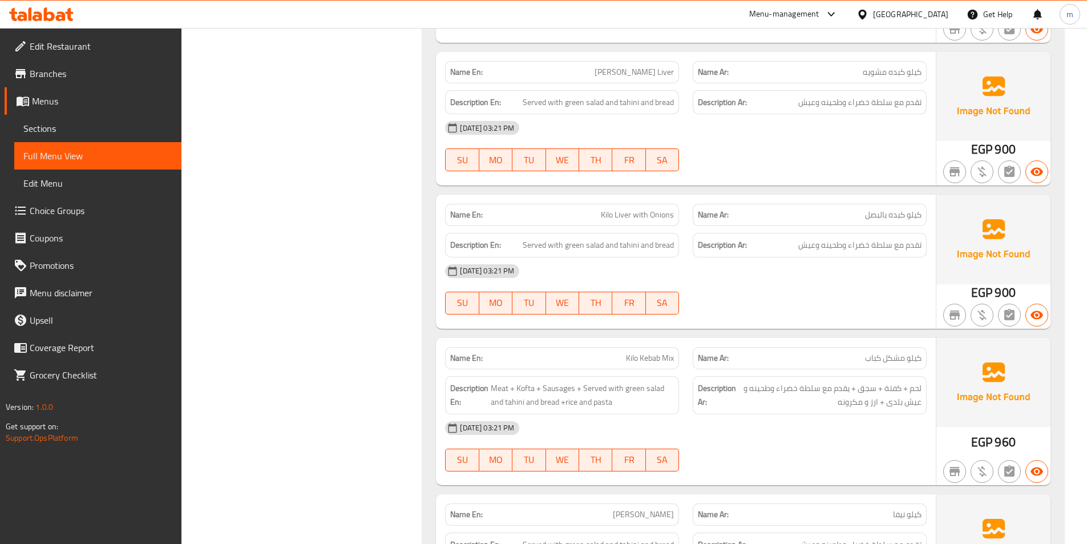
click at [904, 352] on span "کیلو مشکل کباب" at bounding box center [893, 358] width 57 height 12
drag, startPoint x: 647, startPoint y: 356, endPoint x: 685, endPoint y: 338, distance: 42.4
click at [647, 355] on span "Kilo Kebab Mix" at bounding box center [650, 358] width 48 height 12
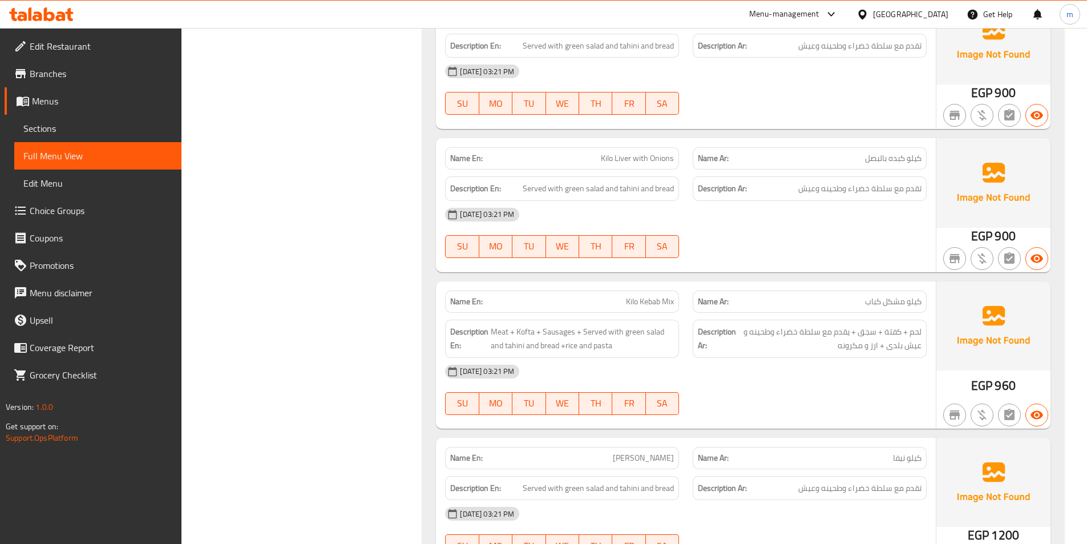
scroll to position [1484, 0]
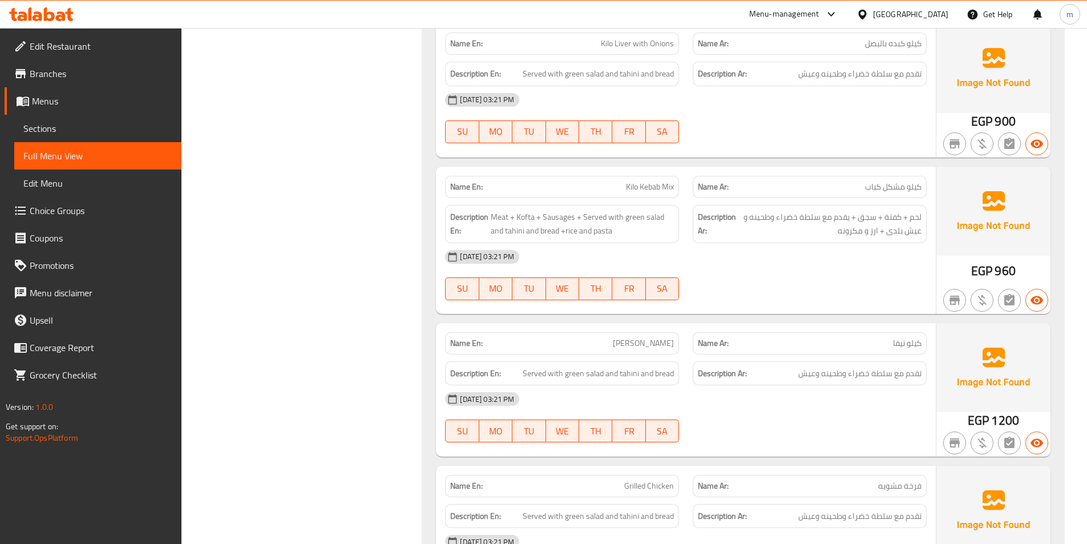
click at [678, 341] on div "Name En: Kilo Nefa" at bounding box center [562, 343] width 234 height 22
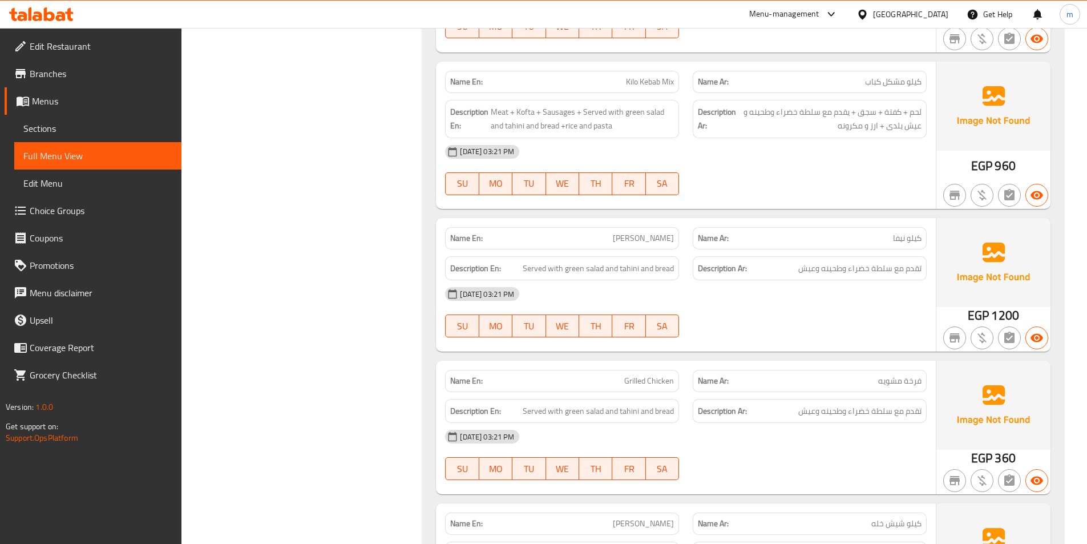
scroll to position [1655, 0]
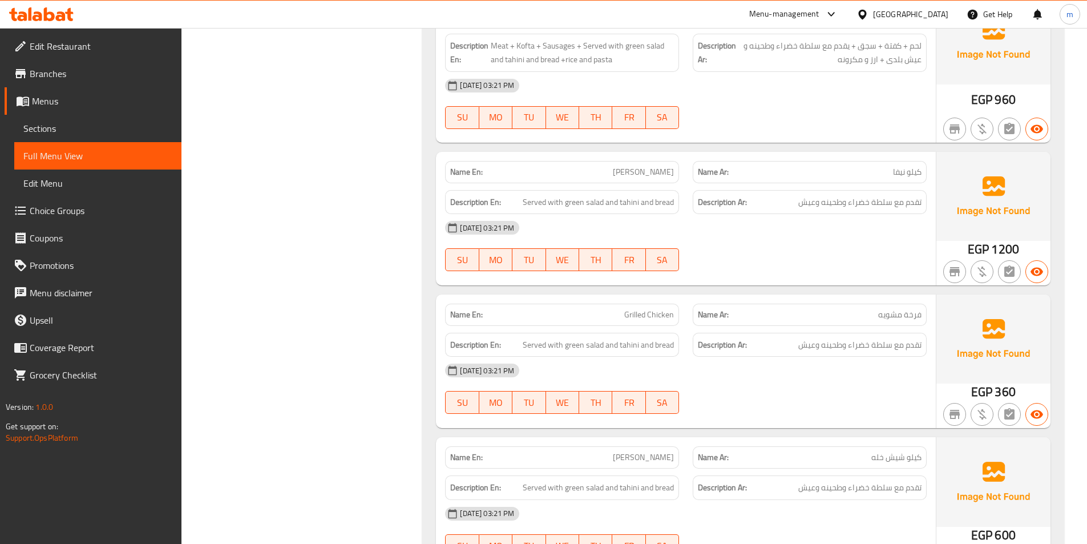
click at [900, 326] on div "Description Ar: تقدم مع سلطة خضراء وطحينه وعيش" at bounding box center [810, 345] width 248 height 38
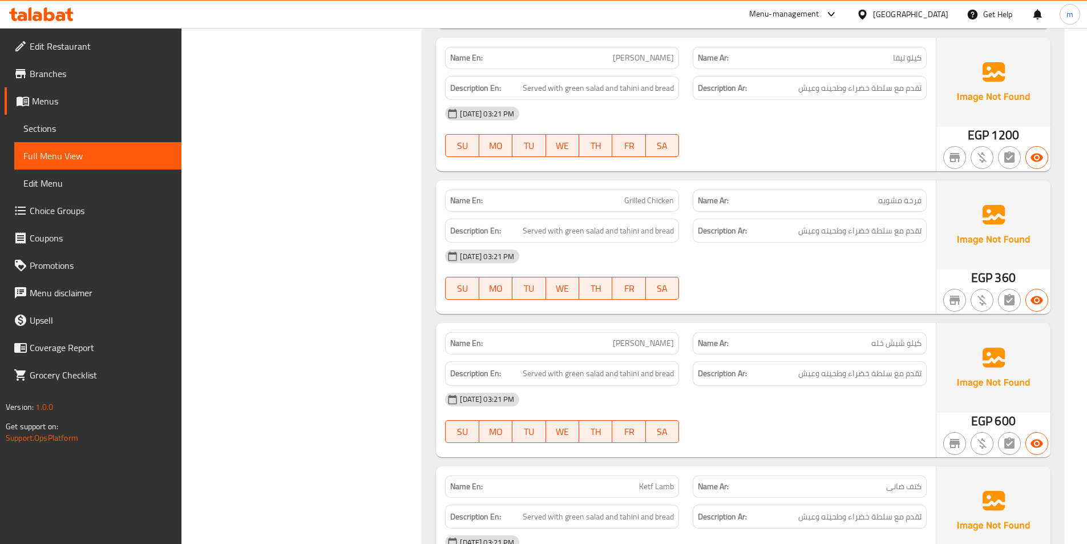
click at [630, 337] on span "Kilo Shish Khala" at bounding box center [643, 343] width 61 height 12
click at [909, 345] on span "کیلو شیش خله" at bounding box center [897, 343] width 50 height 12
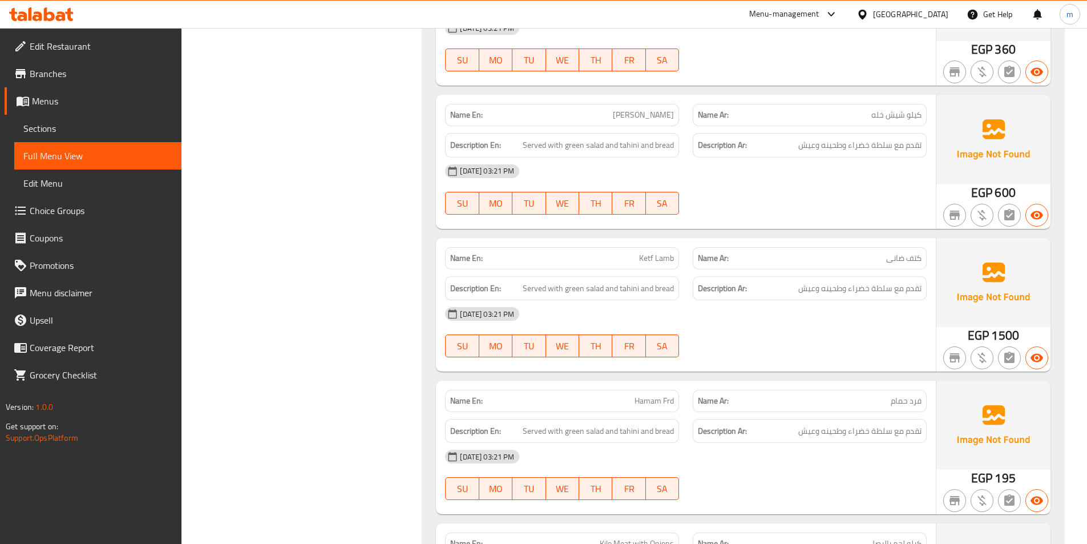
click at [662, 267] on div "Name En: Ketf Lamb" at bounding box center [562, 258] width 234 height 22
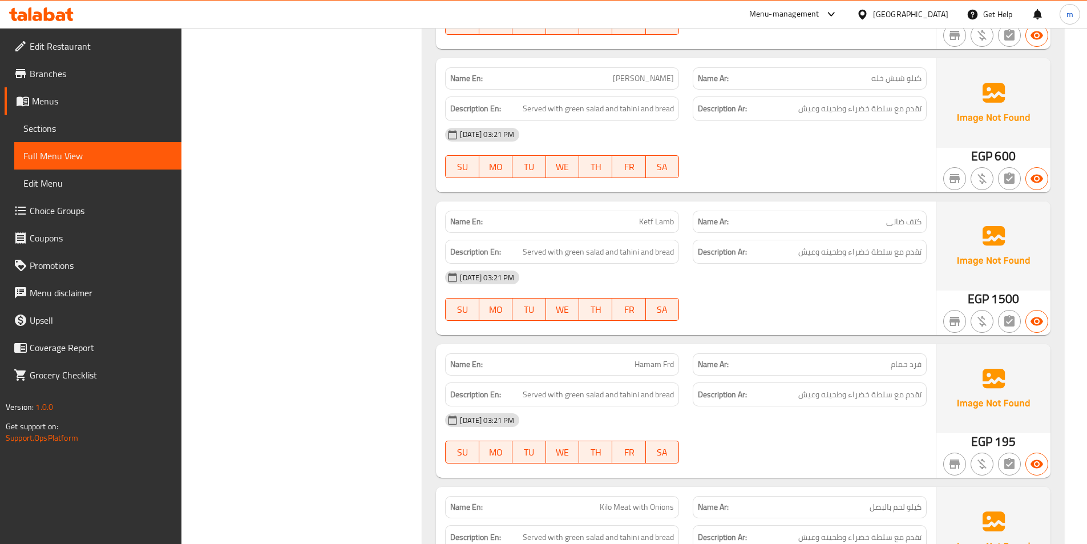
scroll to position [2055, 0]
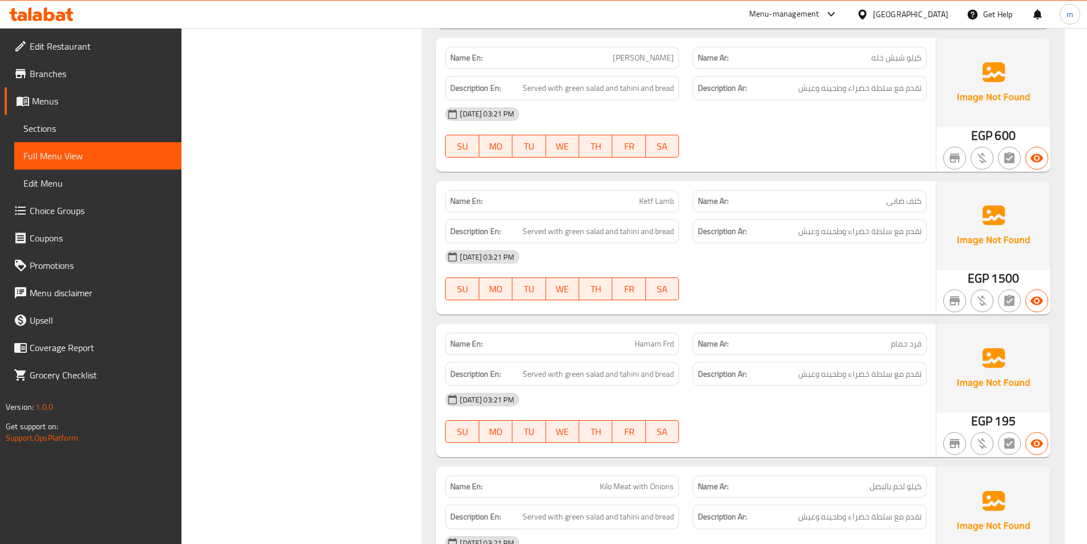
click at [873, 357] on div "Description Ar: تقدم مع سلطة خضراء وطحينه وعيش" at bounding box center [810, 374] width 248 height 38
click at [630, 342] on p "Name En: Hamam Frd" at bounding box center [562, 344] width 224 height 12
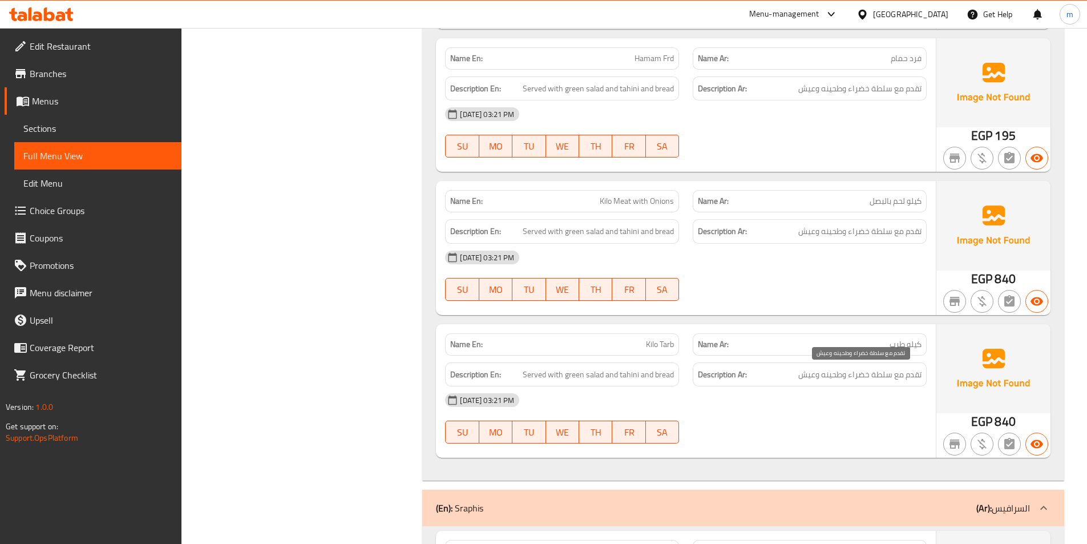
scroll to position [2454, 0]
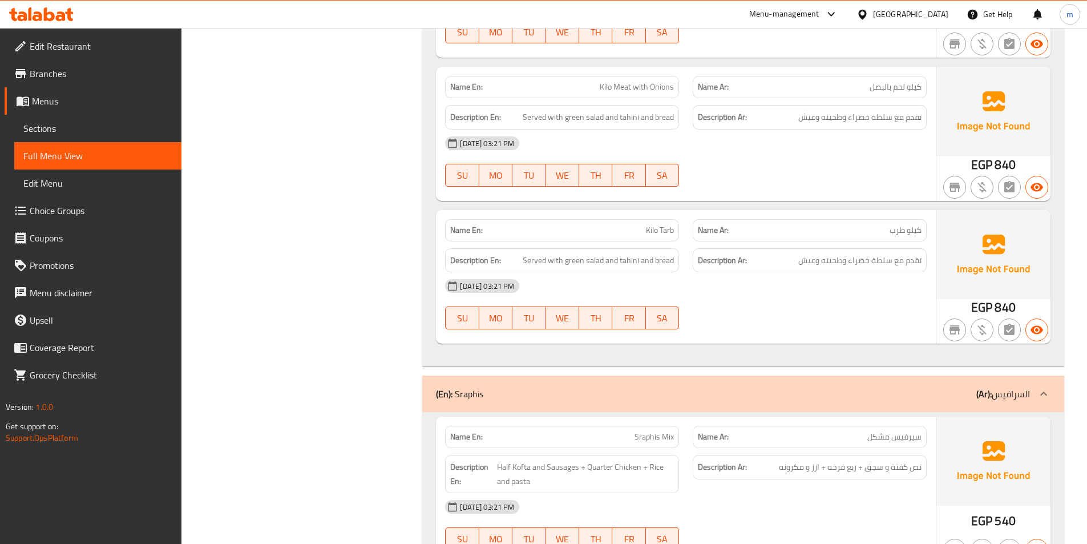
click at [684, 231] on div "Name En: Kilo Tarb" at bounding box center [562, 230] width 248 height 36
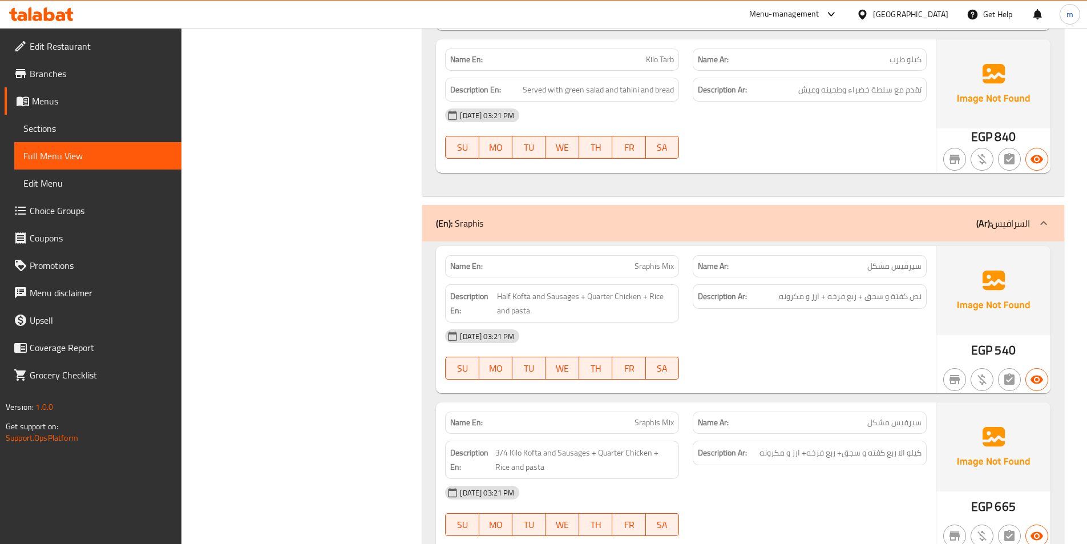
scroll to position [2740, 0]
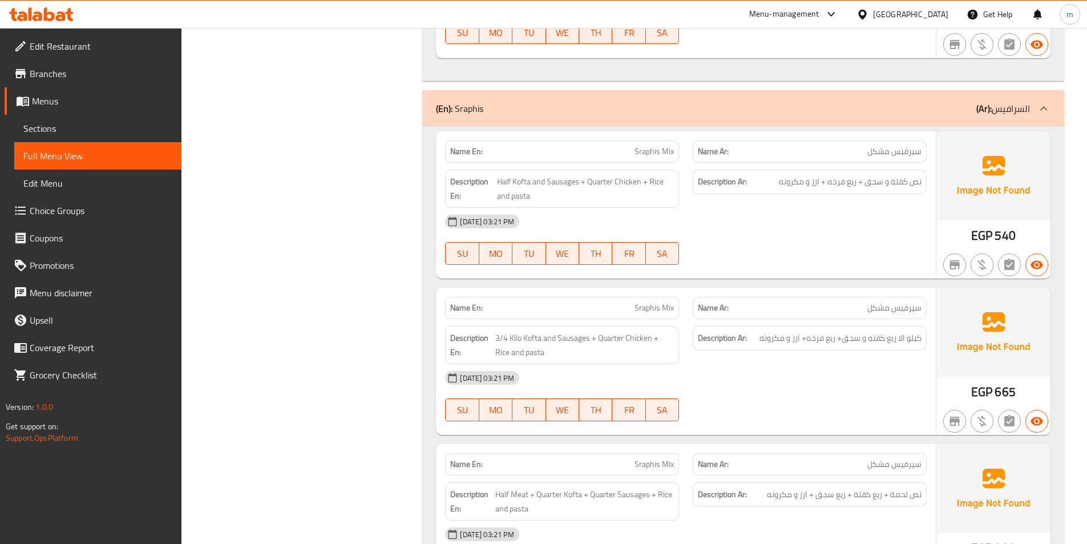
click at [647, 154] on span "Sraphis Mix" at bounding box center [654, 152] width 39 height 12
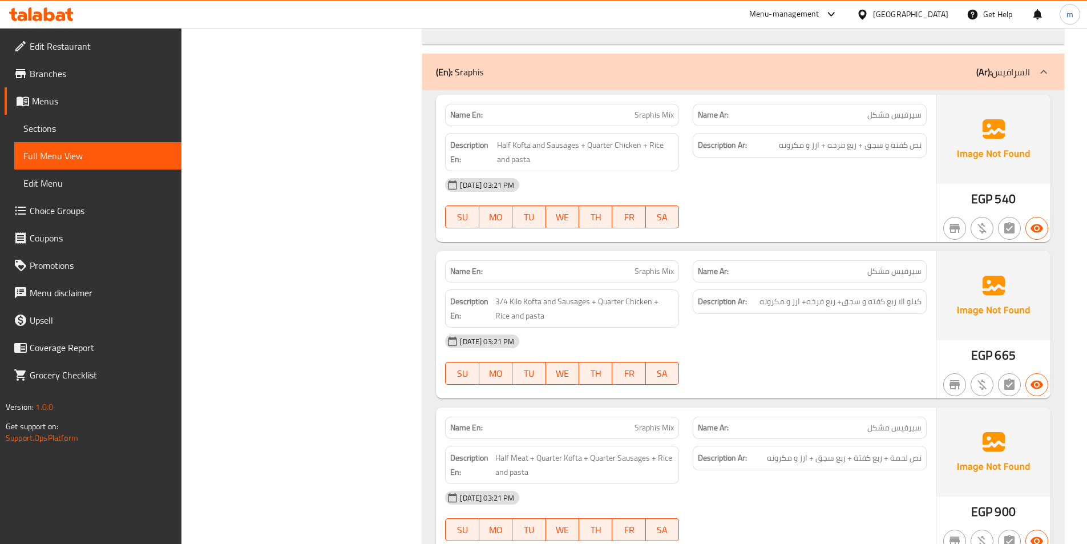
scroll to position [2797, 0]
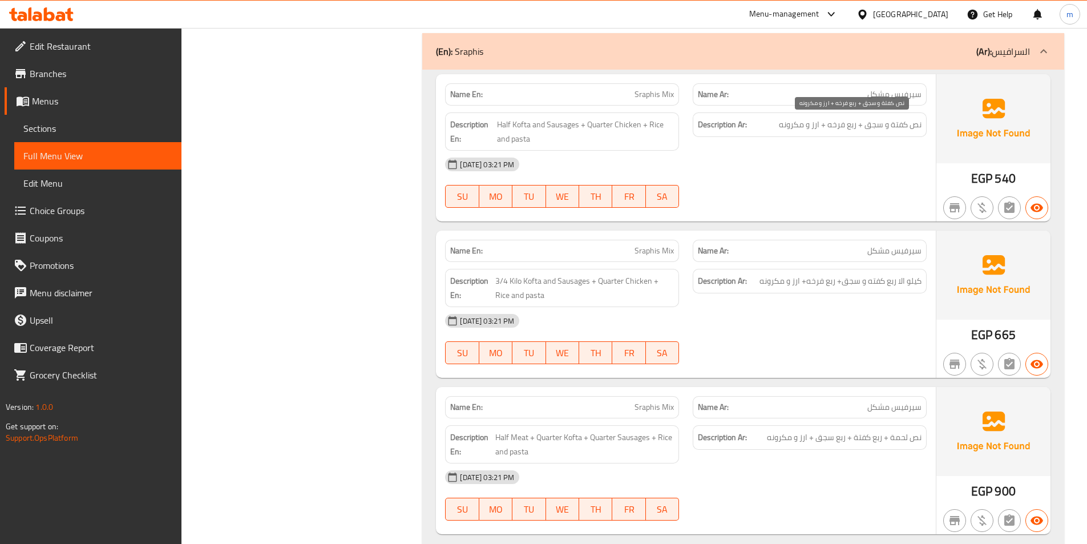
click at [880, 124] on span "نص كفتة و سجق + ربع فرخه + ارز و مكرونه" at bounding box center [850, 125] width 143 height 14
click at [541, 130] on span "Half Kofta and Sausages + Quarter Chicken + Rice and pasta" at bounding box center [585, 132] width 177 height 28
click at [850, 127] on span "نص كفتة و سجق + ربع فرخه + ارز و مكرونه" at bounding box center [850, 125] width 143 height 14
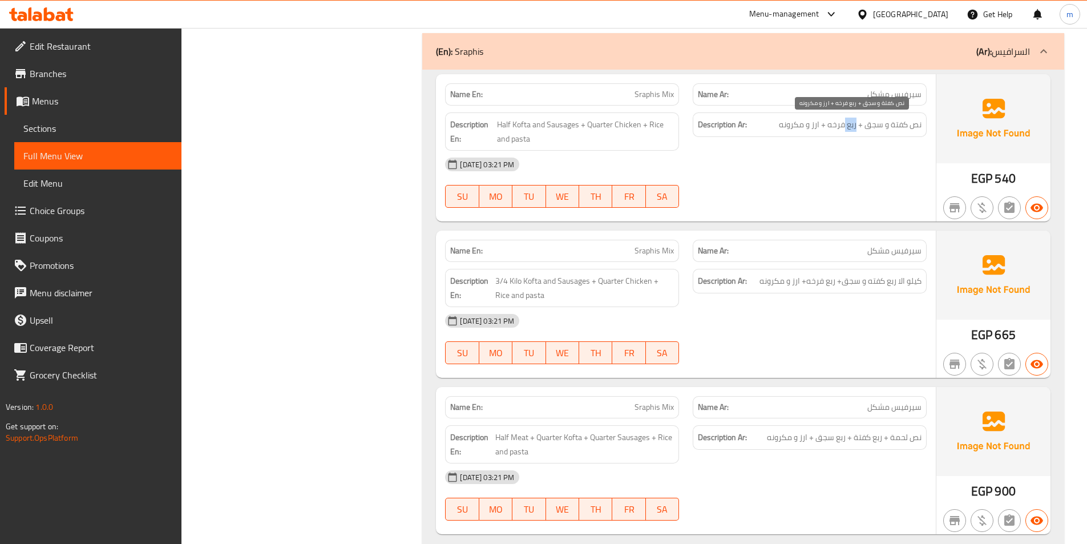
click at [850, 127] on span "نص كفتة و سجق + ربع فرخه + ارز و مكرونه" at bounding box center [850, 125] width 143 height 14
click at [752, 161] on div "11-10-2025 03:21 PM" at bounding box center [685, 164] width 495 height 27
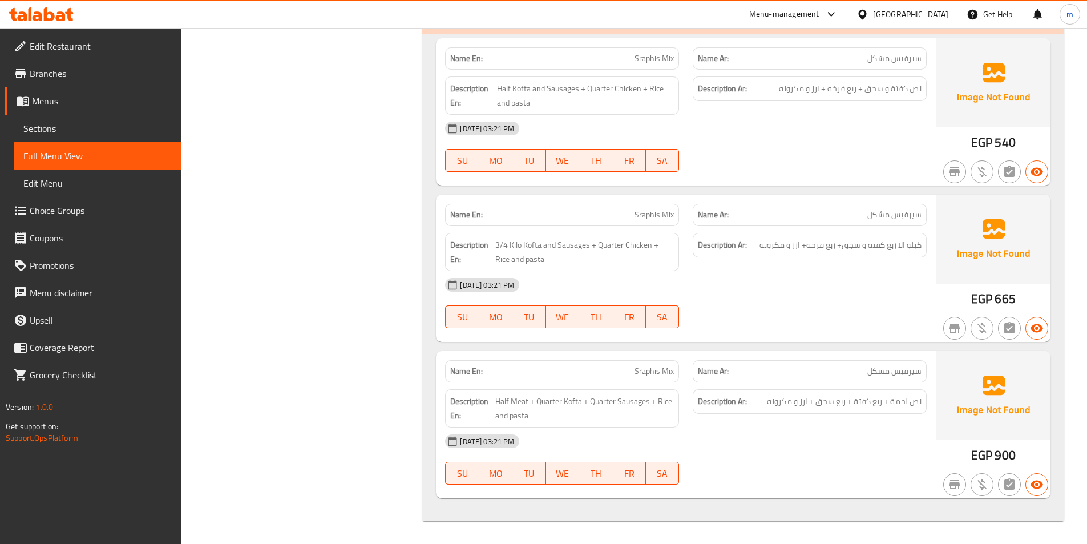
click at [926, 212] on div "Name Ar: سيرفيس مشکل" at bounding box center [810, 215] width 234 height 22
click at [912, 212] on span "سيرفيس مشکل" at bounding box center [895, 215] width 54 height 12
click at [885, 221] on span "سيرفيس مشکل" at bounding box center [895, 215] width 54 height 12
click at [658, 221] on span "Sraphis Mix" at bounding box center [654, 215] width 39 height 12
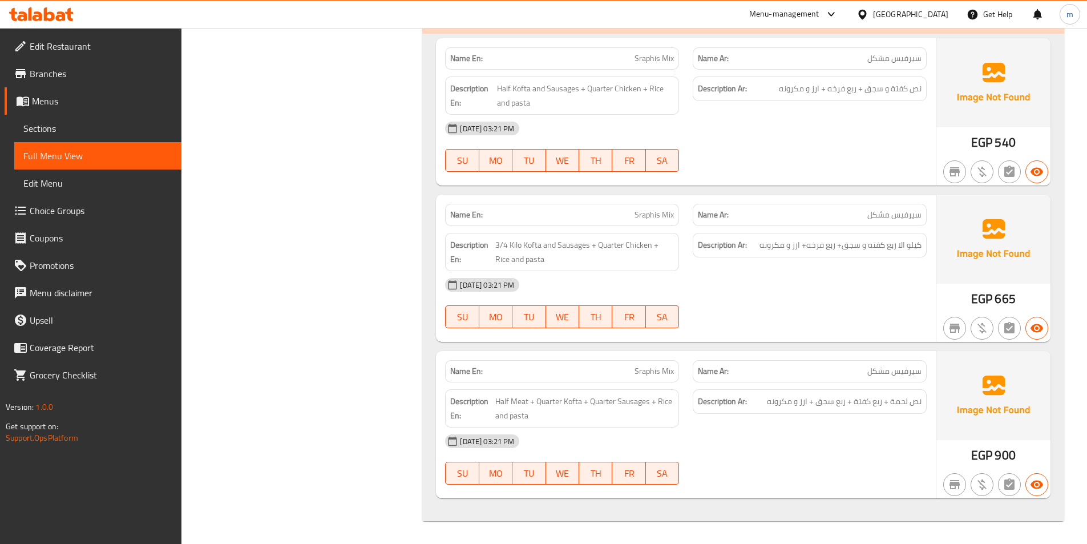
click at [901, 397] on span "نص لحمة + ربع كفتة + ربع سجق + ارز و مكرونه" at bounding box center [844, 401] width 155 height 14
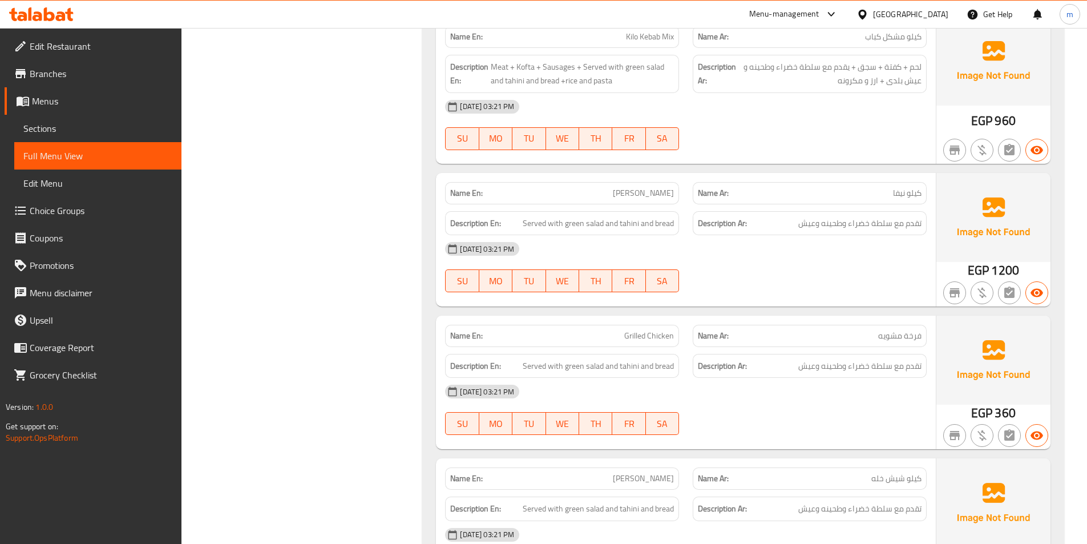
click at [220, 247] on div "Filter Branches Branches Popular filters Free items Branch specific items Has c…" at bounding box center [306, 120] width 219 height 3214
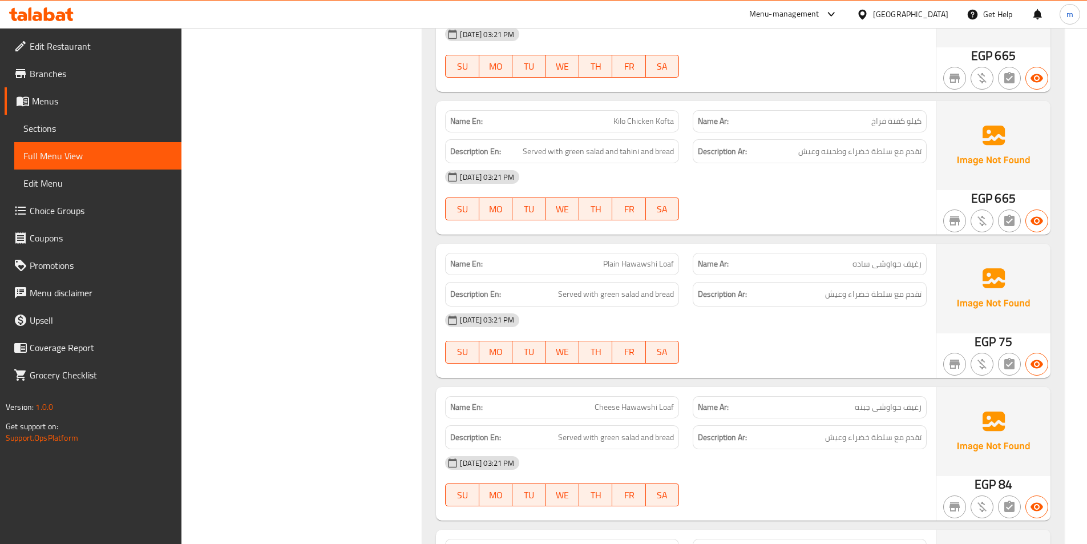
scroll to position [550, 0]
click at [94, 121] on link "Sections" at bounding box center [97, 128] width 167 height 27
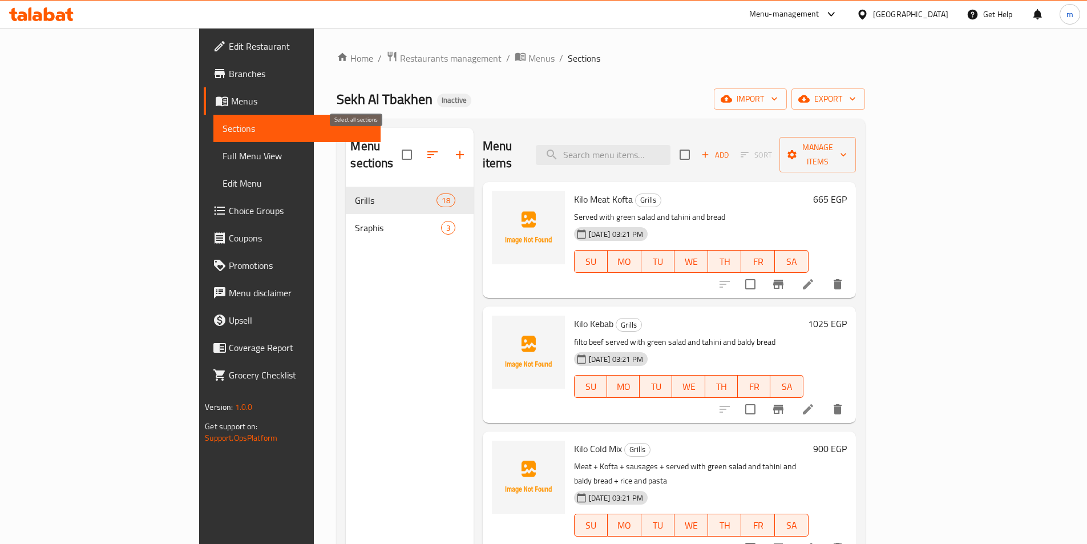
click at [395, 155] on input "checkbox" at bounding box center [407, 155] width 24 height 24
checkbox input "true"
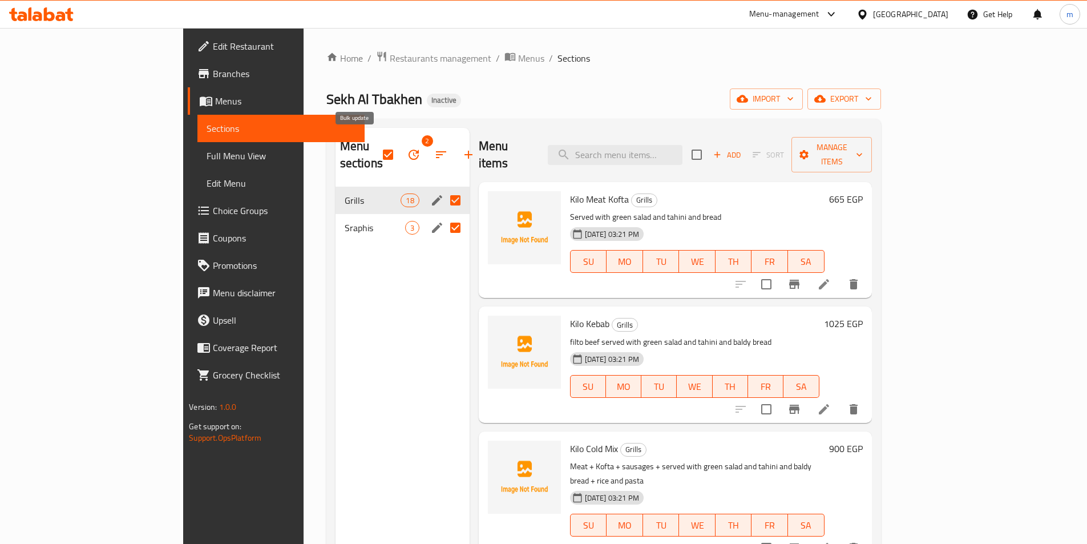
click at [407, 148] on icon "button" at bounding box center [414, 155] width 14 height 14
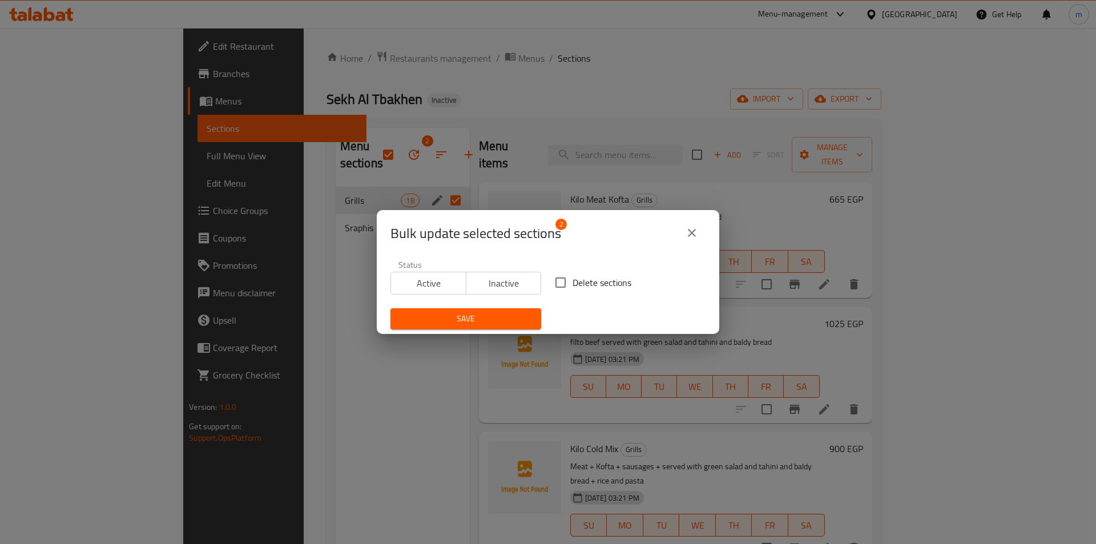
click at [584, 289] on span "Delete sections" at bounding box center [602, 283] width 59 height 14
click at [573, 289] on input "Delete sections" at bounding box center [561, 283] width 24 height 24
checkbox input "true"
click at [477, 324] on span "Save" at bounding box center [466, 319] width 132 height 14
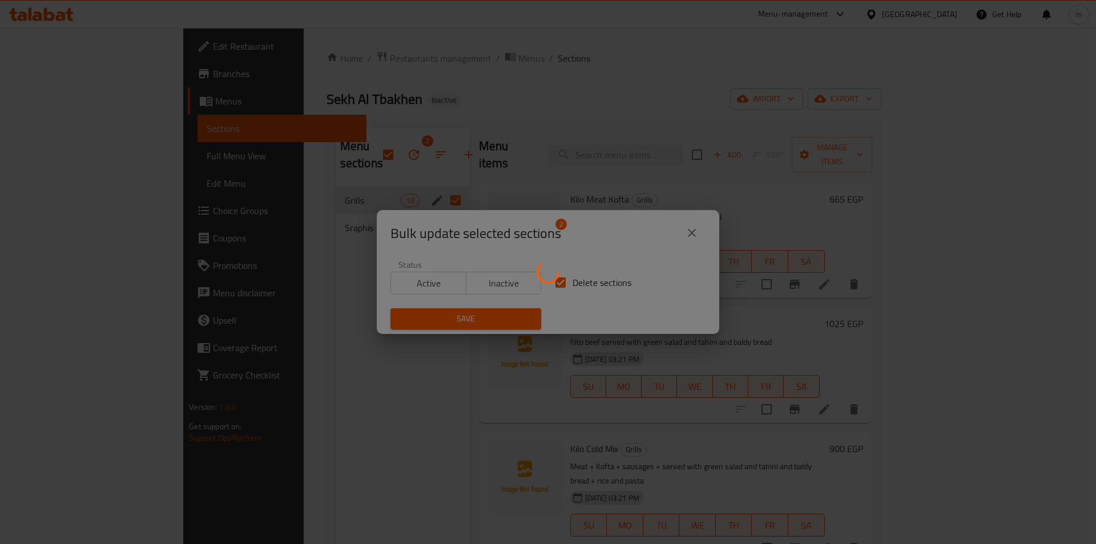
checkbox input "false"
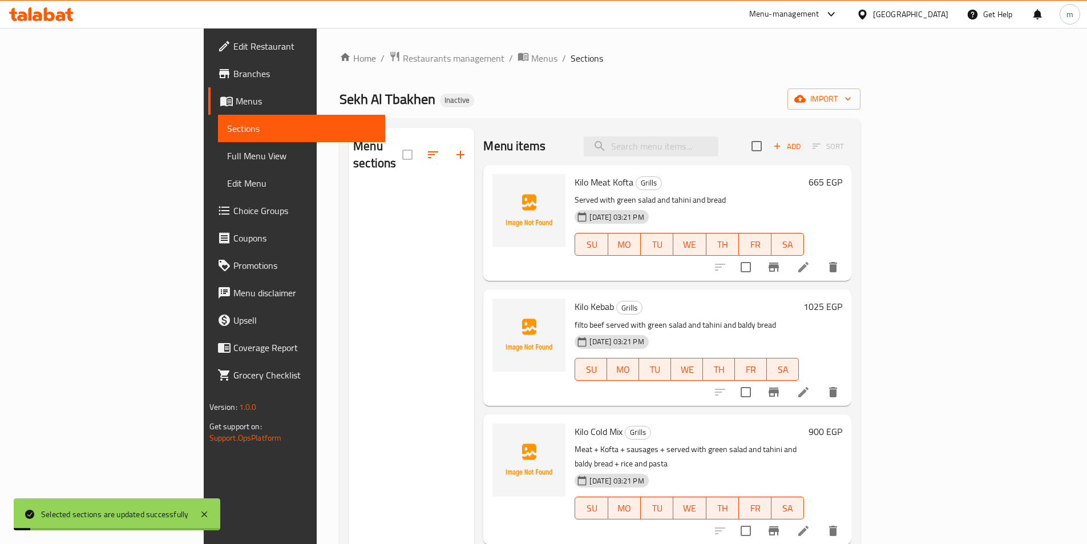
drag, startPoint x: 340, startPoint y: 192, endPoint x: 132, endPoint y: 182, distance: 207.5
click at [349, 187] on div "Menu sections" at bounding box center [412, 400] width 126 height 544
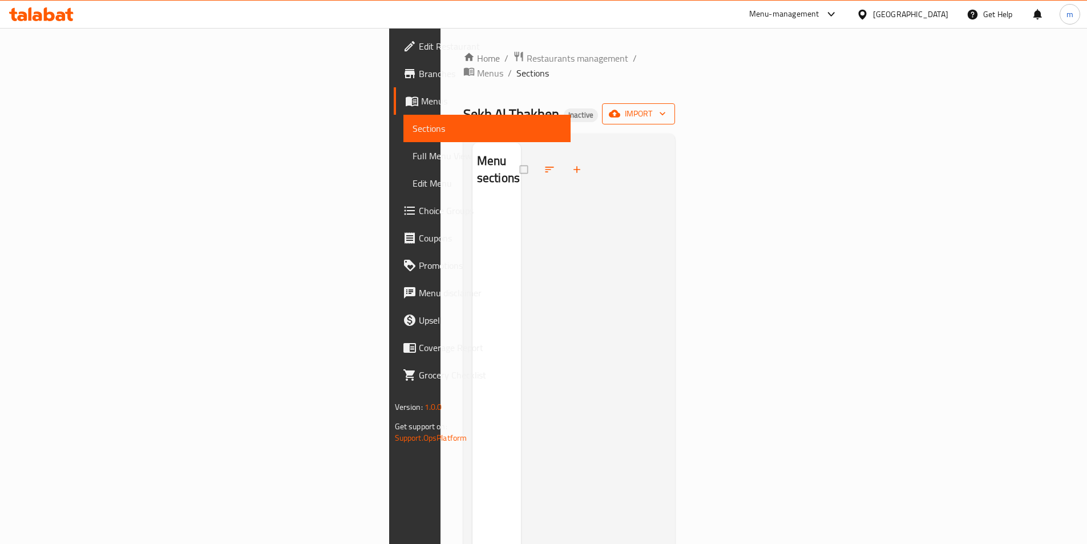
click at [675, 103] on button "import" at bounding box center [638, 113] width 73 height 21
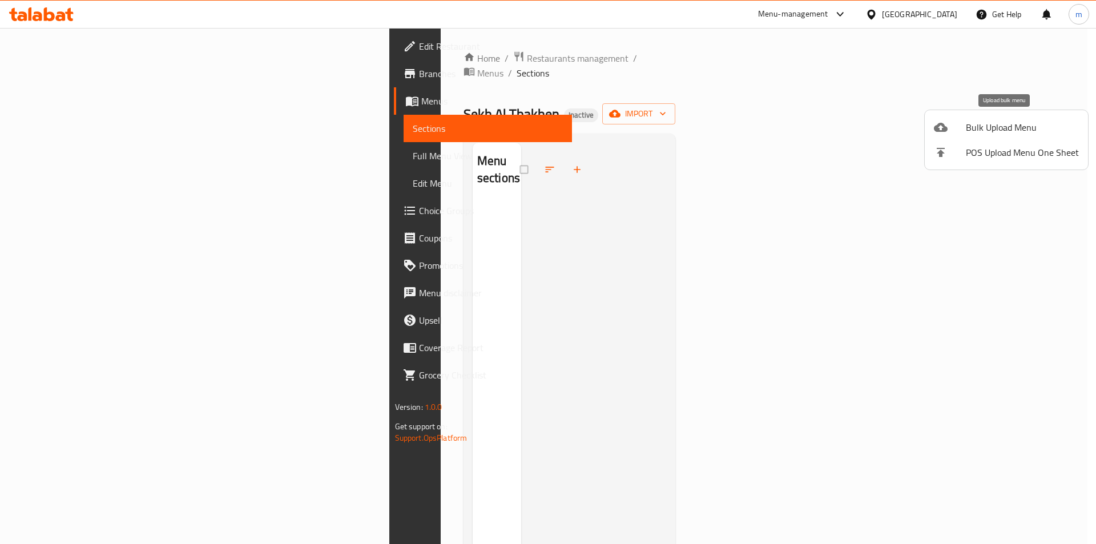
click at [995, 128] on span "Bulk Upload Menu" at bounding box center [1022, 127] width 113 height 14
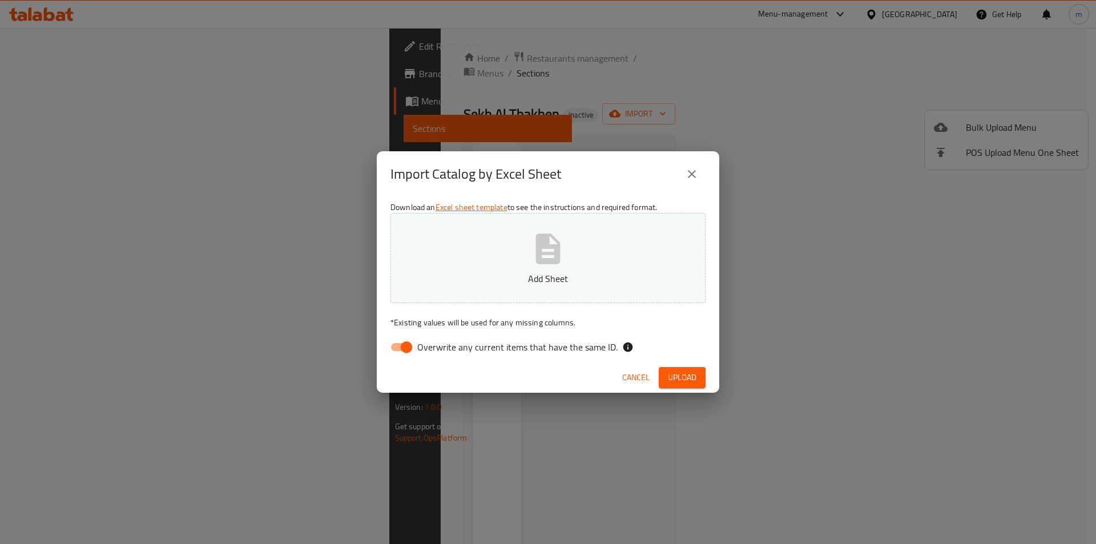
click at [410, 351] on input "Overwrite any current items that have the same ID." at bounding box center [406, 347] width 65 height 22
checkbox input "false"
click at [509, 275] on p "Add Sheet" at bounding box center [548, 279] width 280 height 14
click at [674, 386] on button "Upload" at bounding box center [682, 377] width 47 height 21
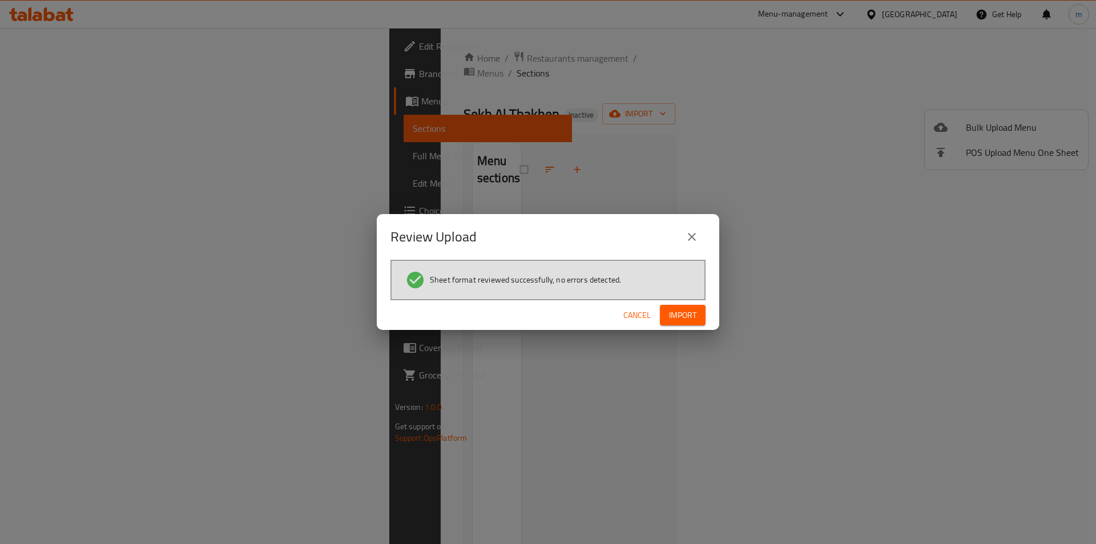
click at [698, 318] on button "Import" at bounding box center [683, 315] width 46 height 21
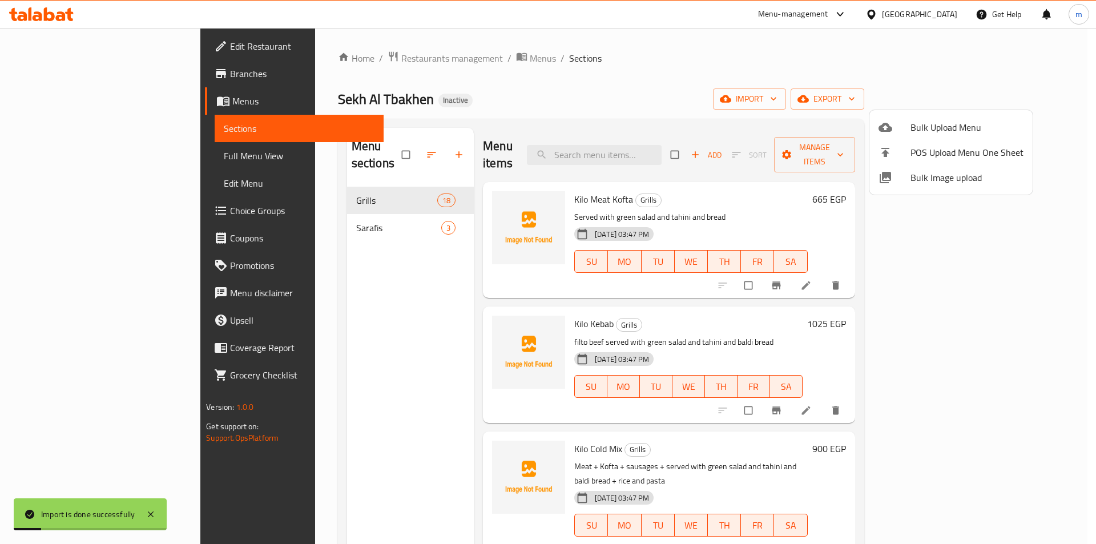
click at [134, 157] on div at bounding box center [548, 272] width 1096 height 544
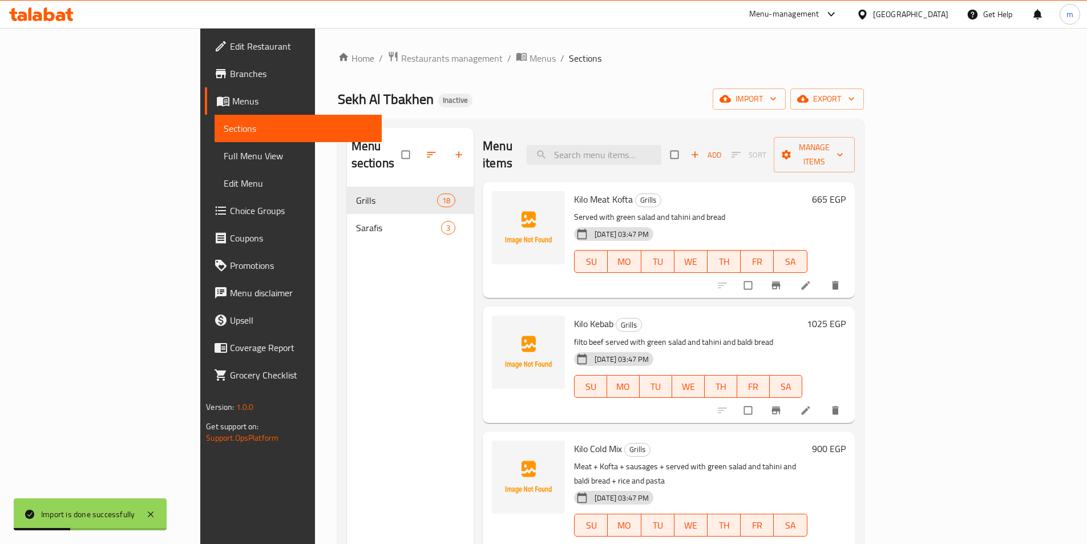
click at [224, 157] on span "Full Menu View" at bounding box center [298, 156] width 149 height 14
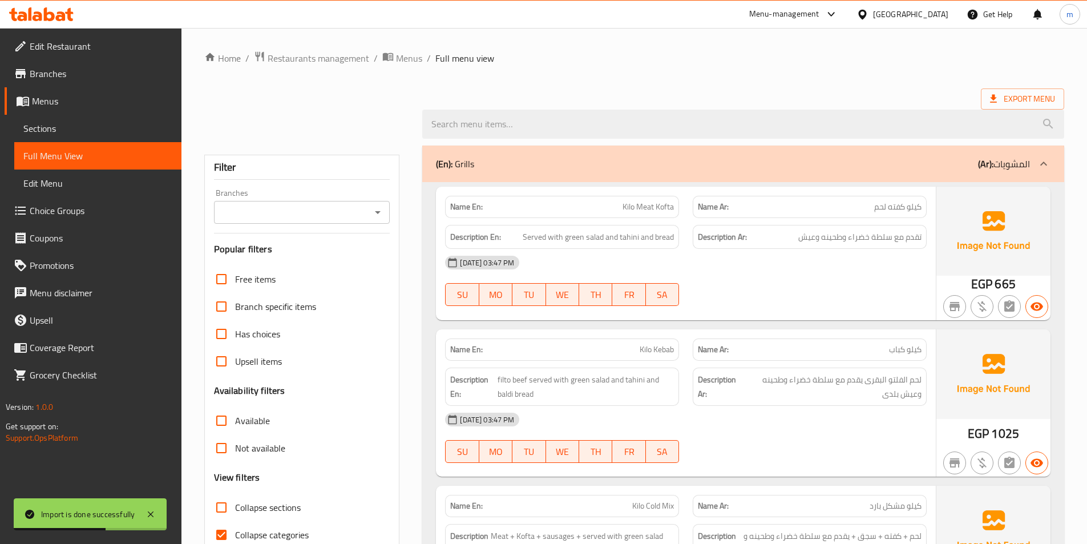
scroll to position [57, 0]
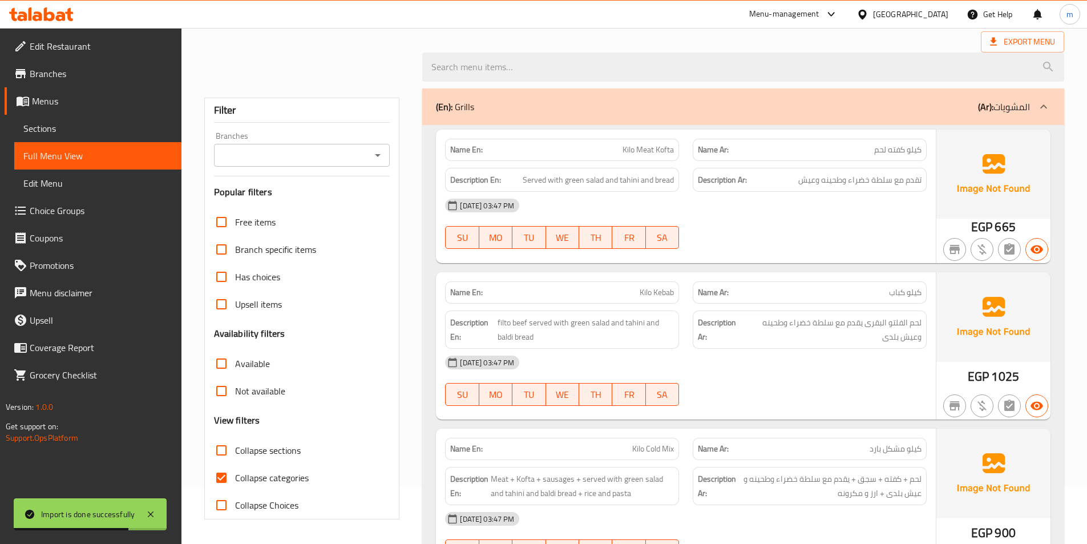
click at [286, 474] on span "Collapse categories" at bounding box center [272, 478] width 74 height 14
click at [235, 474] on input "Collapse categories" at bounding box center [221, 477] width 27 height 27
checkbox input "false"
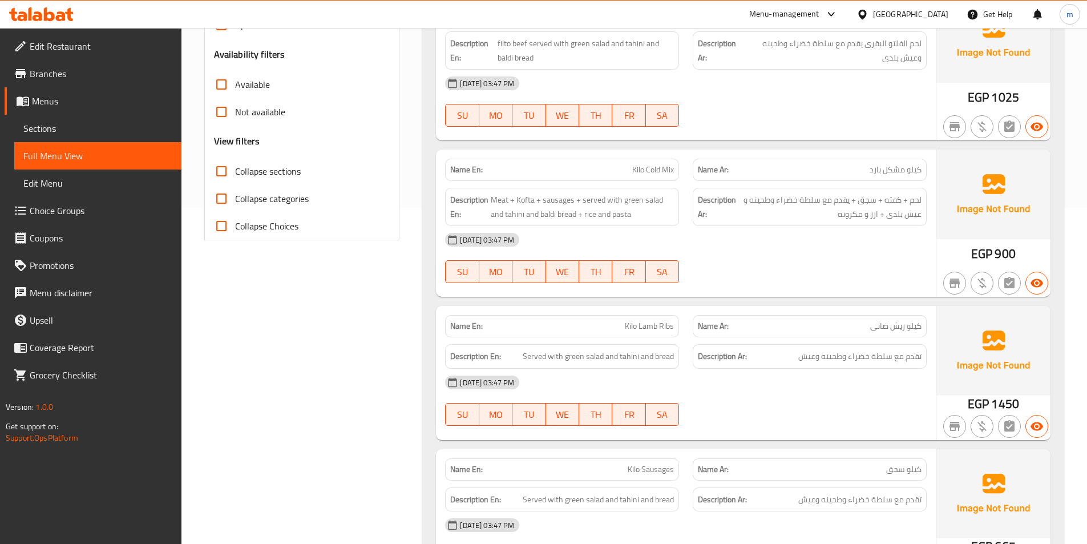
scroll to position [400, 0]
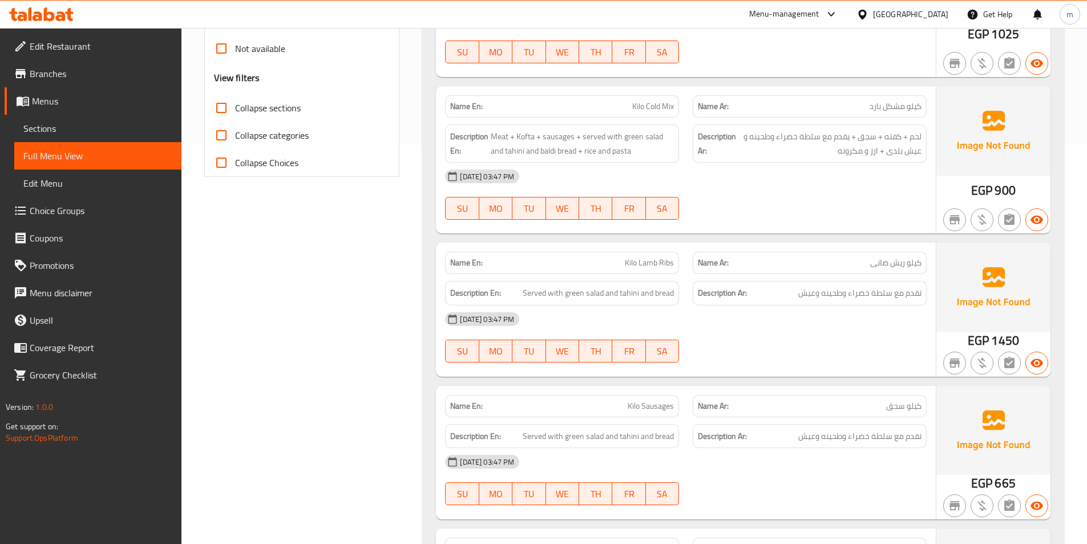
click at [823, 299] on span "تقدم مع سلطة خضراء وطحينه وعيش" at bounding box center [860, 293] width 123 height 14
click at [823, 298] on span "تقدم مع سلطة خضراء وطحينه وعيش" at bounding box center [860, 293] width 123 height 14
drag, startPoint x: 841, startPoint y: 293, endPoint x: 788, endPoint y: 295, distance: 53.1
click at [842, 292] on span "تقدم مع سلطة خضراء وطحينه وعيش" at bounding box center [860, 293] width 123 height 14
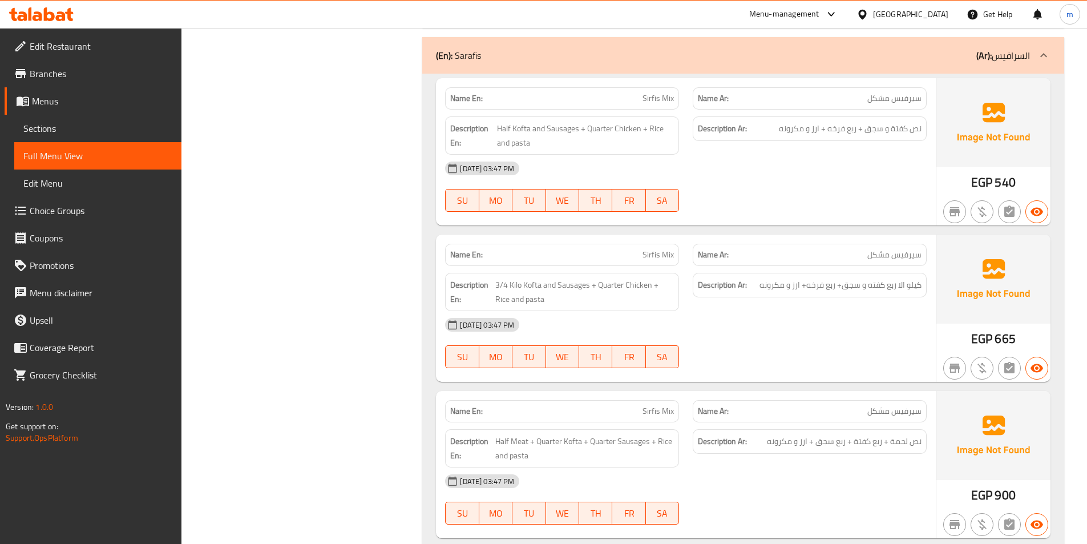
scroll to position [2797, 0]
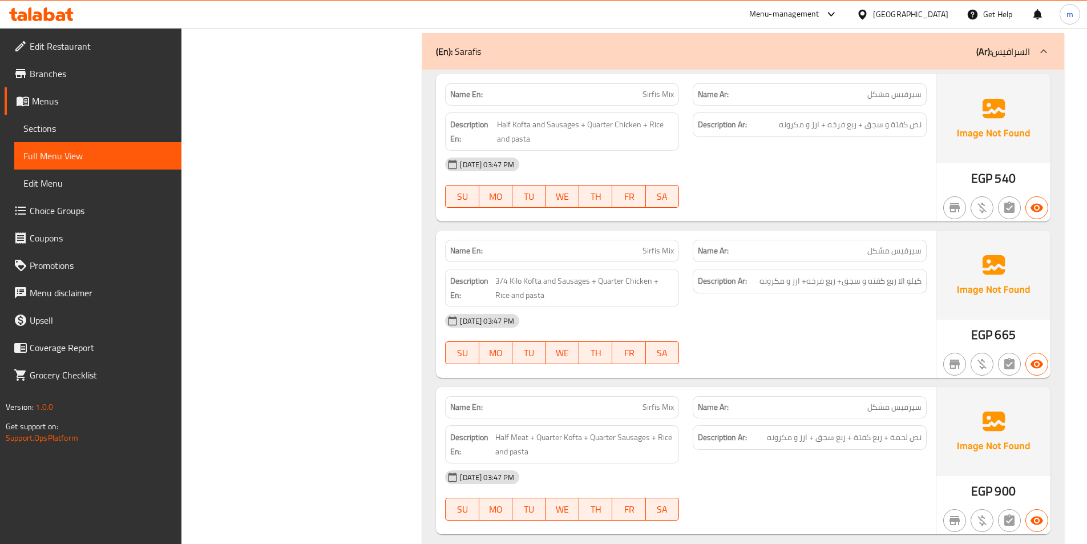
click at [75, 128] on span "Sections" at bounding box center [97, 129] width 149 height 14
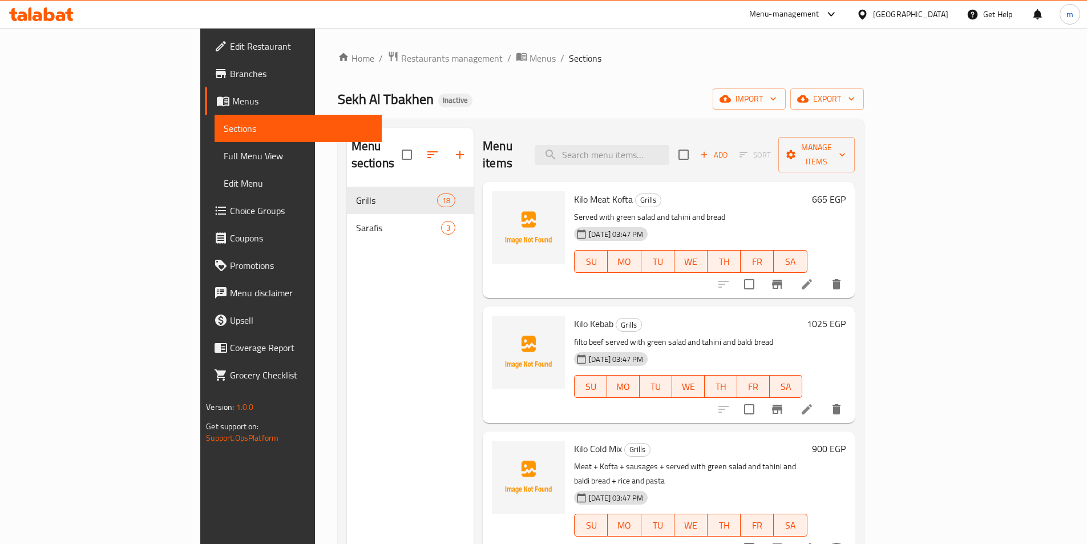
click at [395, 150] on input "checkbox" at bounding box center [407, 155] width 24 height 24
checkbox input "true"
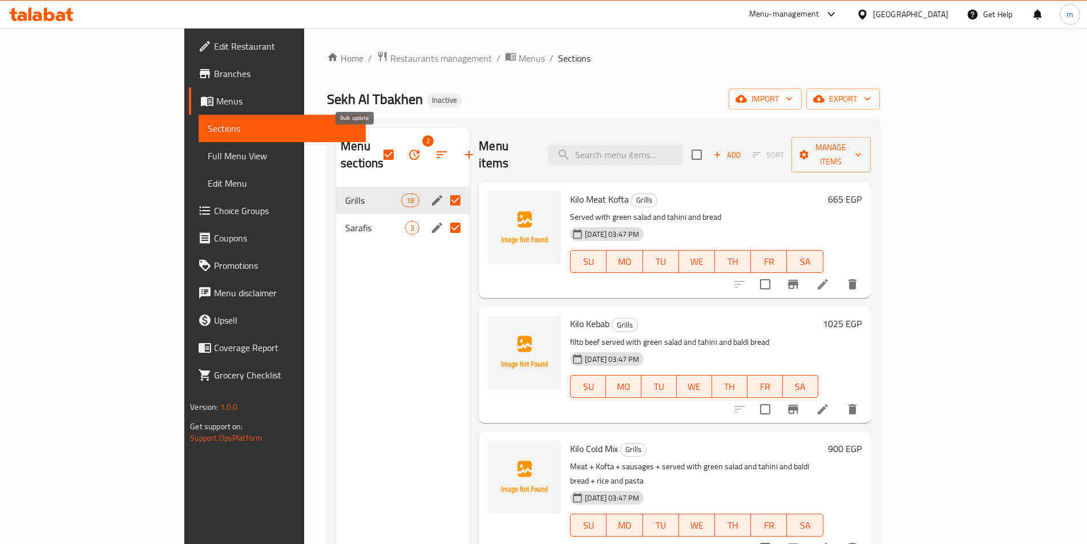
click at [408, 148] on icon "button" at bounding box center [415, 155] width 14 height 14
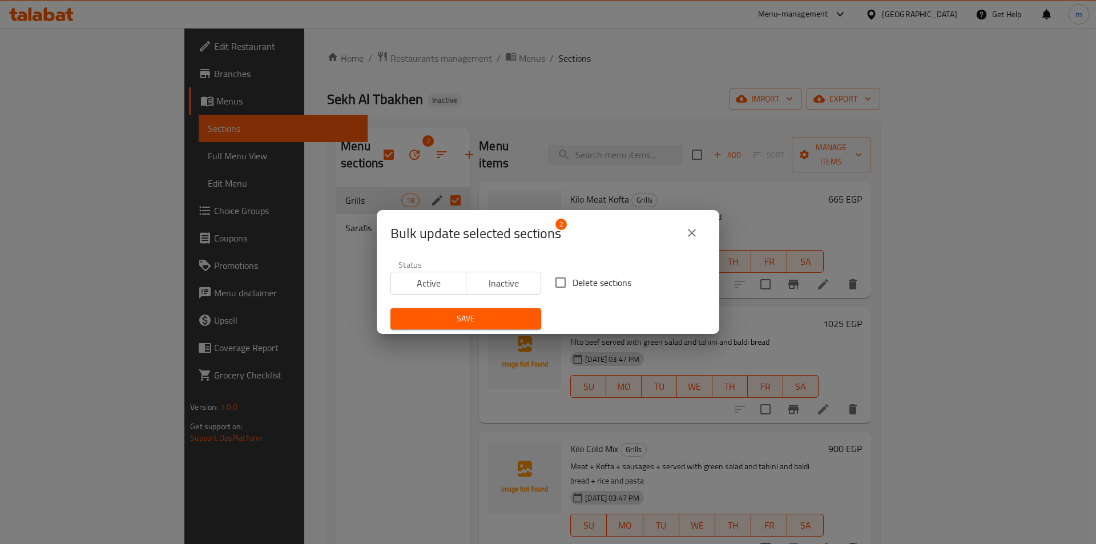
click at [565, 285] on input "Delete sections" at bounding box center [561, 283] width 24 height 24
checkbox input "true"
click at [491, 310] on button "Save" at bounding box center [465, 318] width 151 height 21
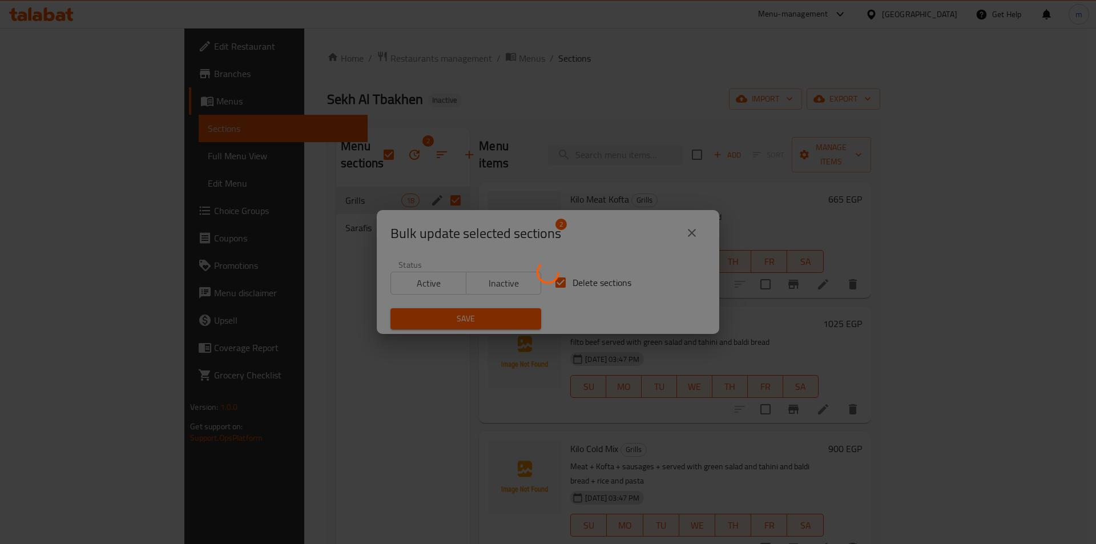
checkbox input "false"
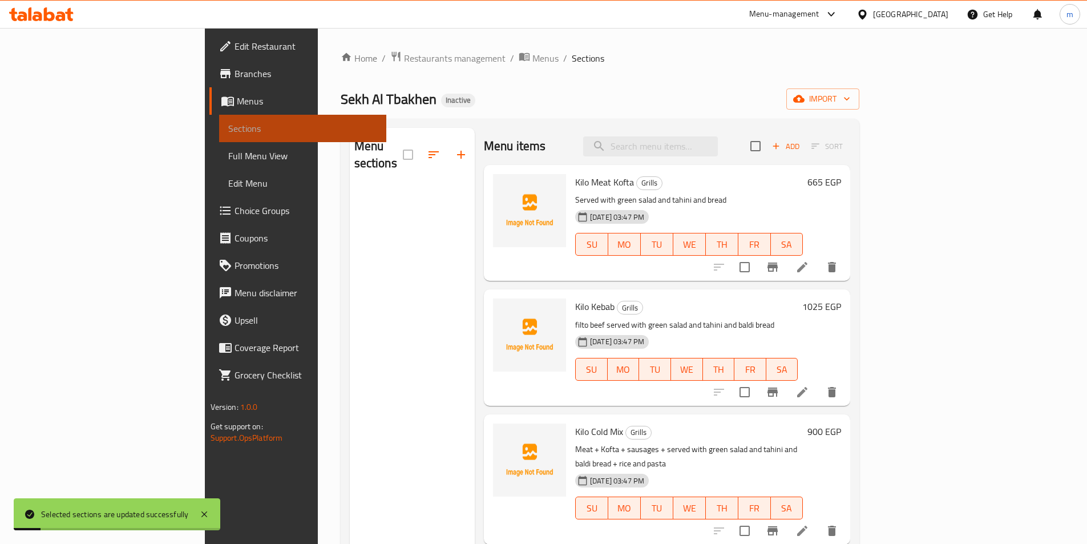
click at [228, 130] on span "Sections" at bounding box center [302, 129] width 149 height 14
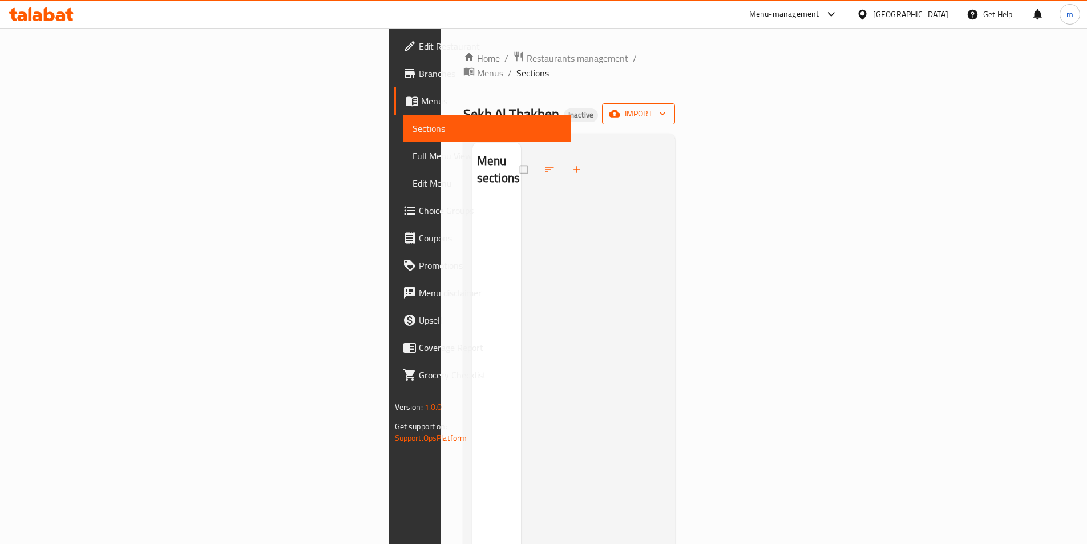
click at [666, 107] on span "import" at bounding box center [638, 114] width 55 height 14
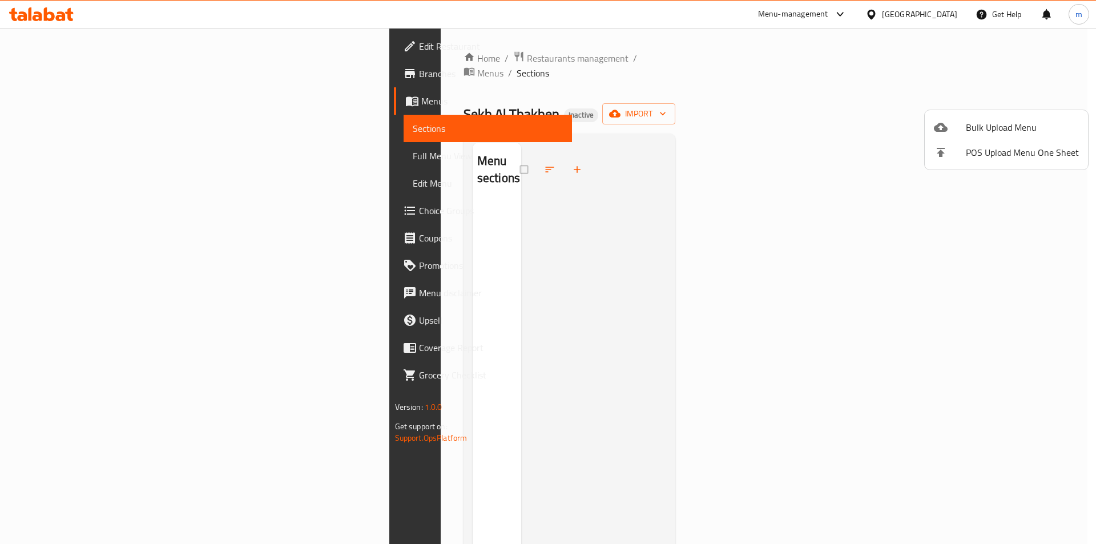
click at [950, 135] on li "Bulk Upload Menu" at bounding box center [1006, 127] width 163 height 25
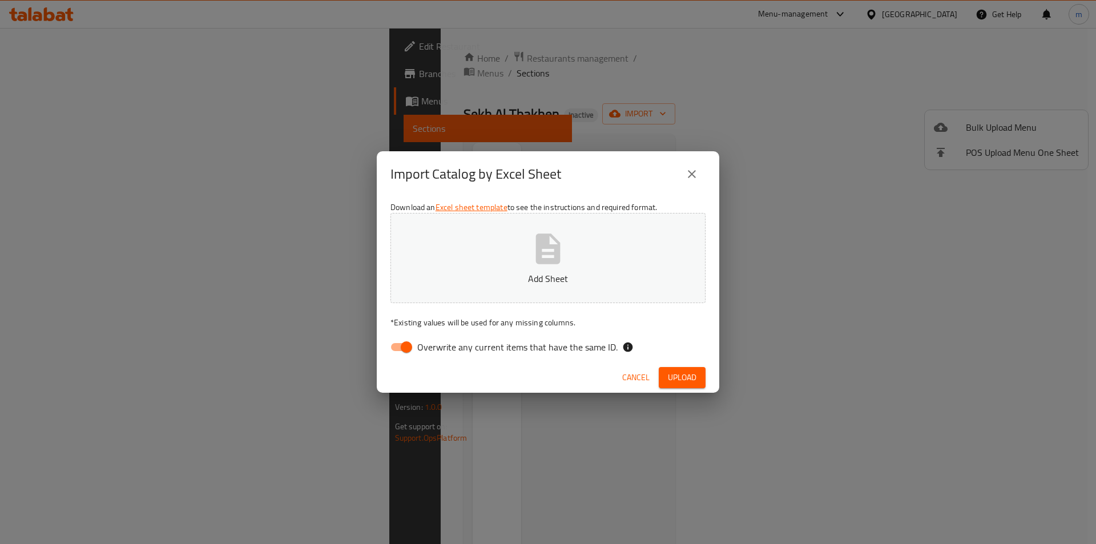
click at [405, 345] on input "Overwrite any current items that have the same ID." at bounding box center [406, 347] width 65 height 22
checkbox input "false"
click at [433, 280] on p "Add Sheet" at bounding box center [548, 279] width 280 height 14
click at [679, 371] on span "Upload" at bounding box center [682, 377] width 29 height 14
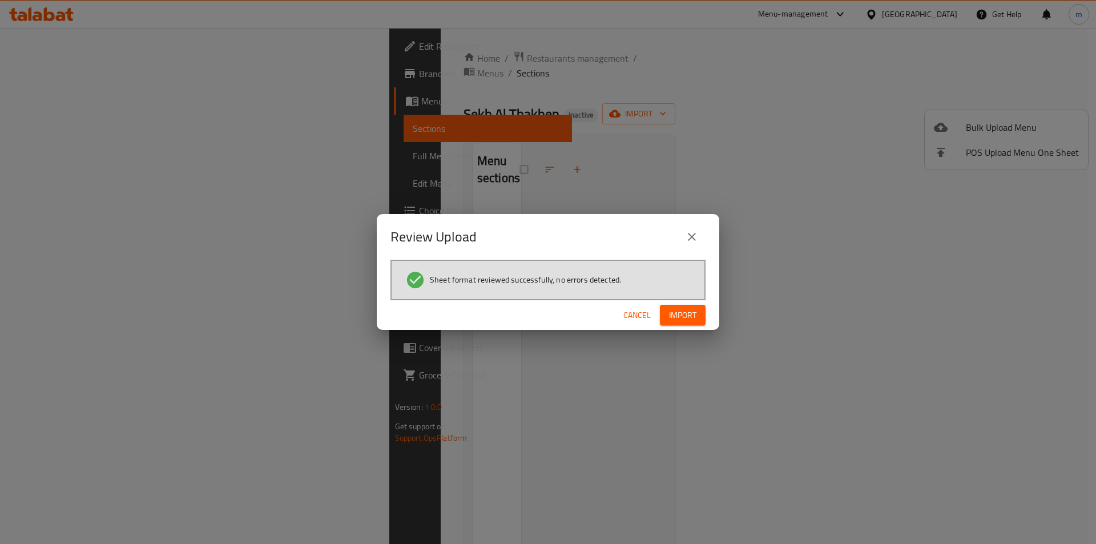
click at [699, 322] on button "Import" at bounding box center [683, 315] width 46 height 21
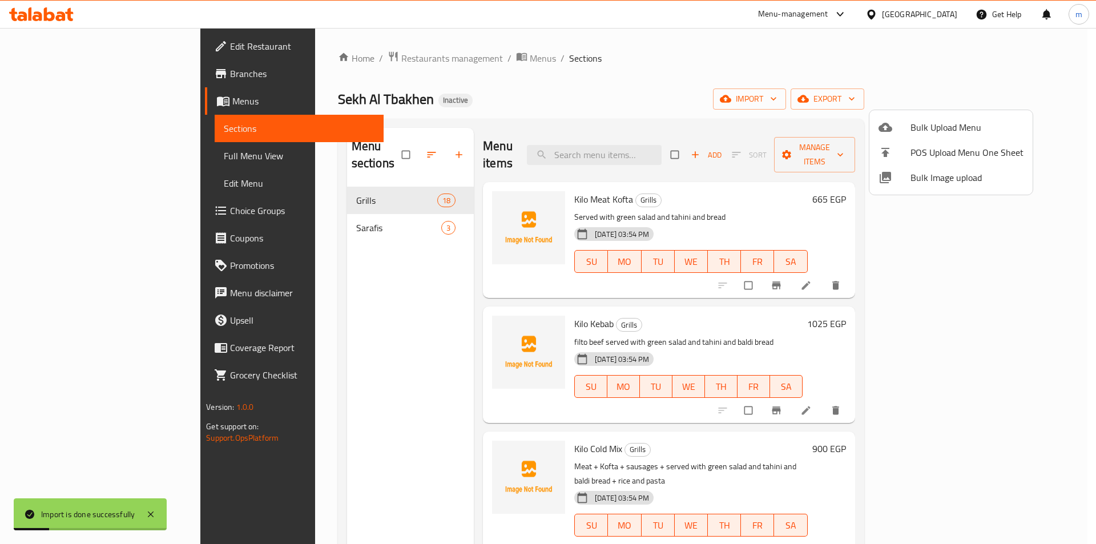
click at [62, 166] on div at bounding box center [548, 272] width 1096 height 544
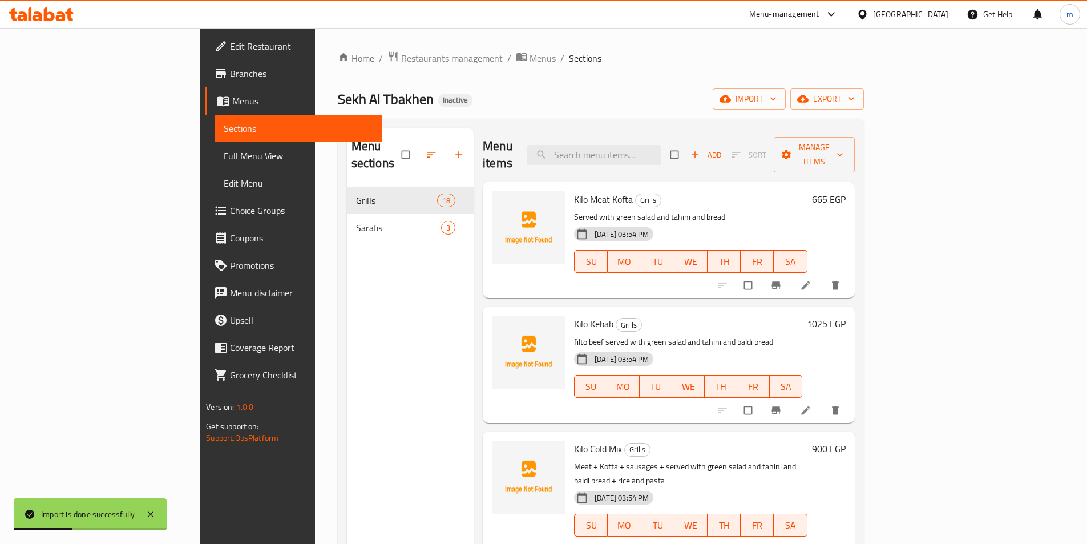
click at [215, 164] on link "Full Menu View" at bounding box center [298, 155] width 167 height 27
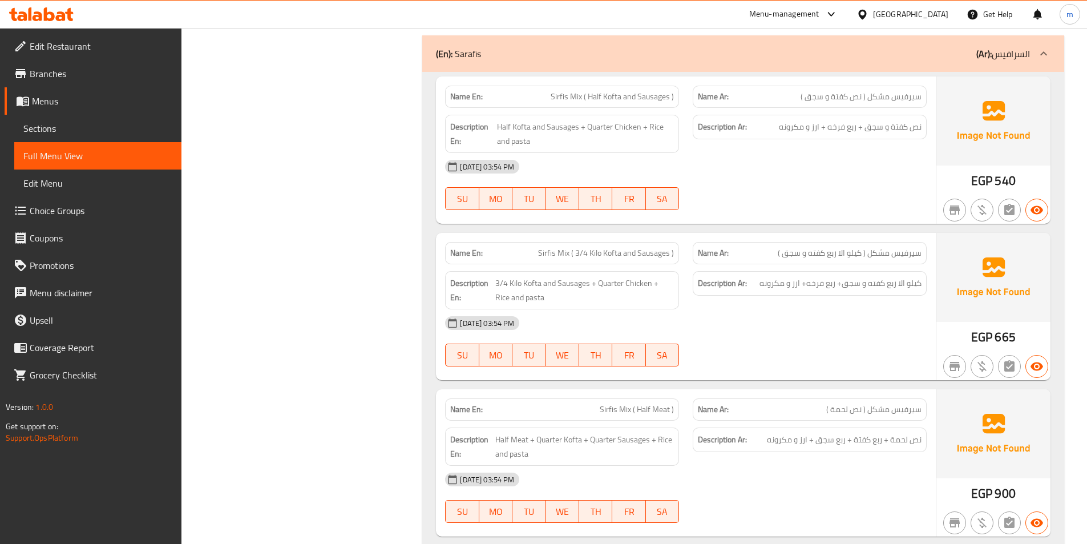
scroll to position [2833, 0]
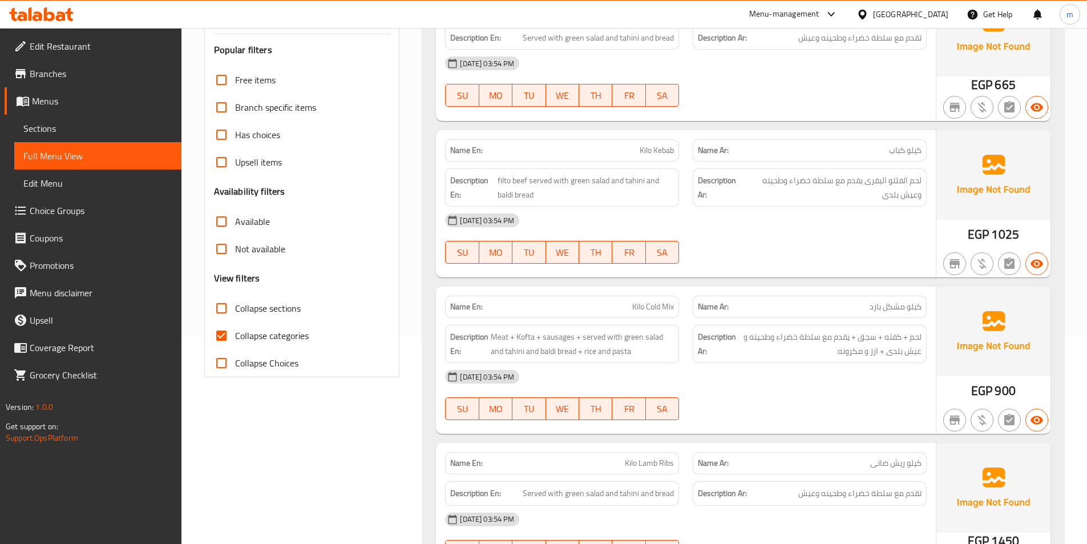
drag, startPoint x: 231, startPoint y: 336, endPoint x: 619, endPoint y: 261, distance: 395.9
click at [231, 336] on input "Collapse categories" at bounding box center [221, 335] width 27 height 27
checkbox input "false"
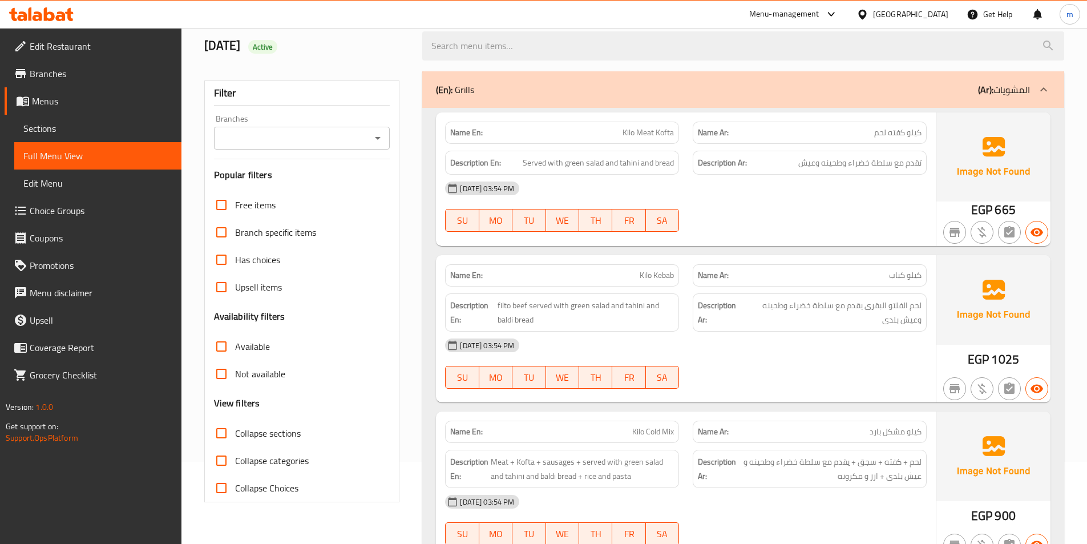
scroll to position [0, 0]
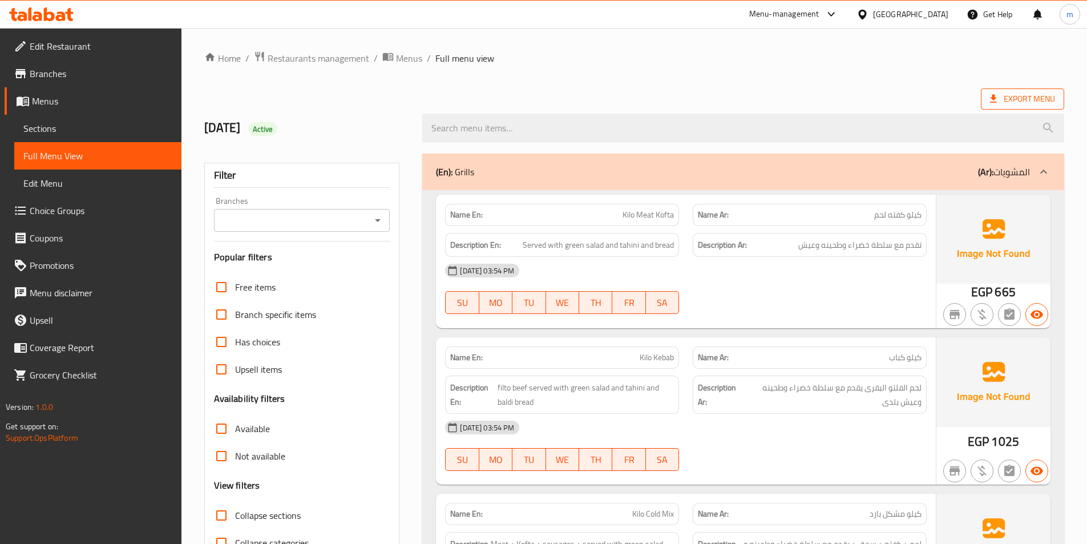
click at [1017, 96] on span "Export Menu" at bounding box center [1022, 99] width 65 height 14
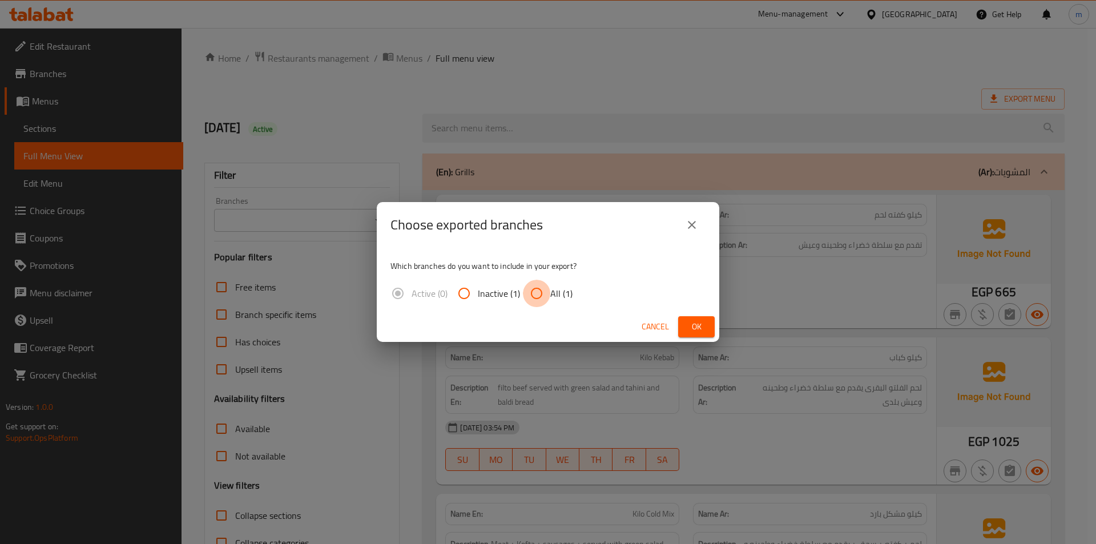
drag, startPoint x: 535, startPoint y: 296, endPoint x: 660, endPoint y: 316, distance: 126.5
click at [543, 297] on input "All (1)" at bounding box center [536, 293] width 27 height 27
radio input "true"
click at [701, 324] on span "Ok" at bounding box center [696, 327] width 18 height 14
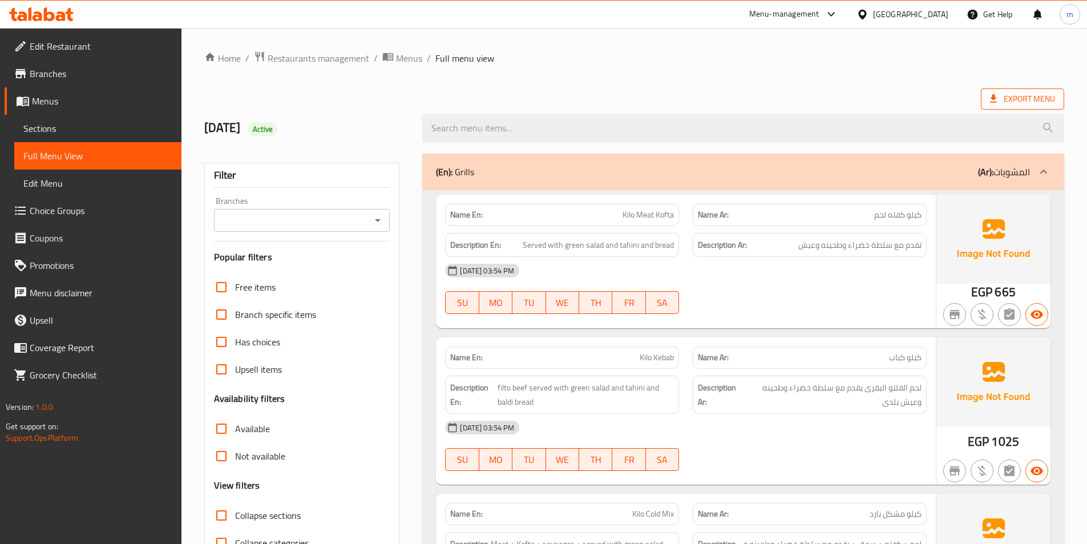
click at [1015, 99] on span "Export Menu" at bounding box center [1022, 99] width 65 height 14
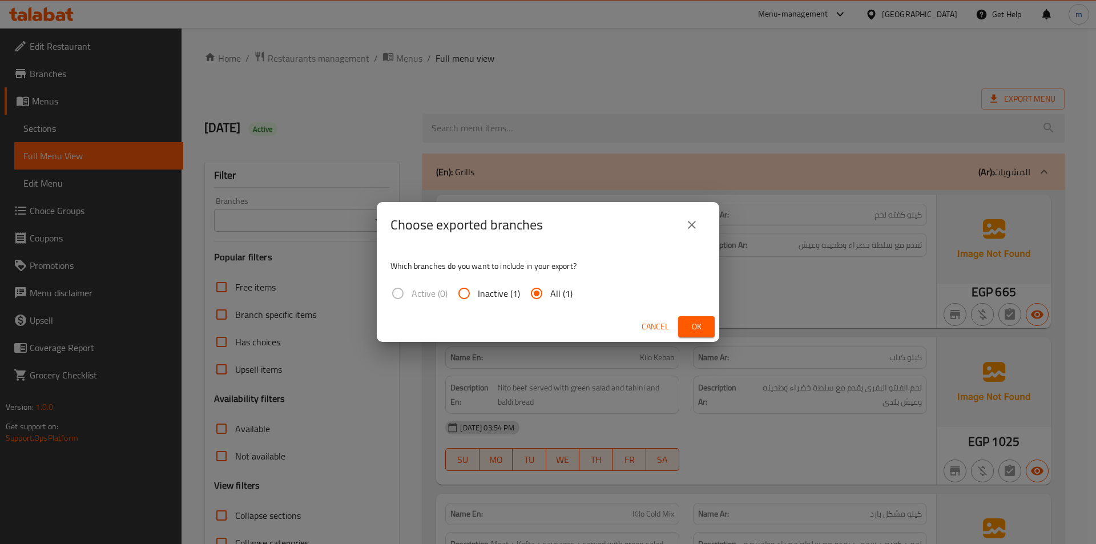
click at [687, 333] on span "Ok" at bounding box center [696, 327] width 18 height 14
